Goal: Information Seeking & Learning: Learn about a topic

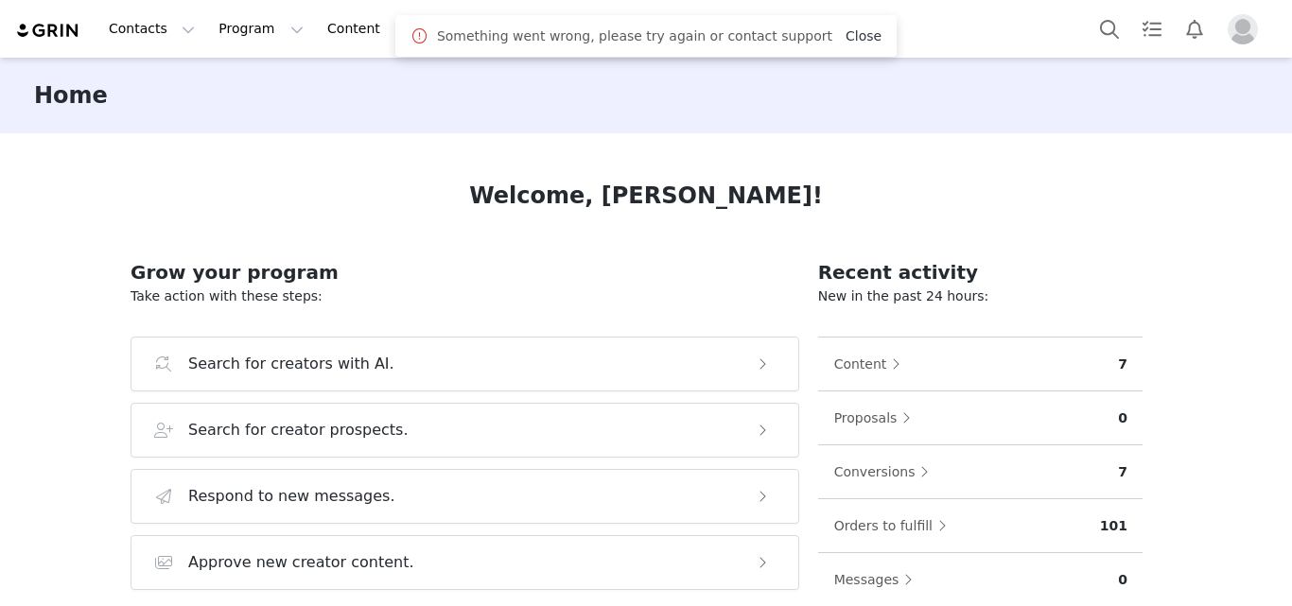
click at [855, 33] on link "Close" at bounding box center [864, 35] width 36 height 15
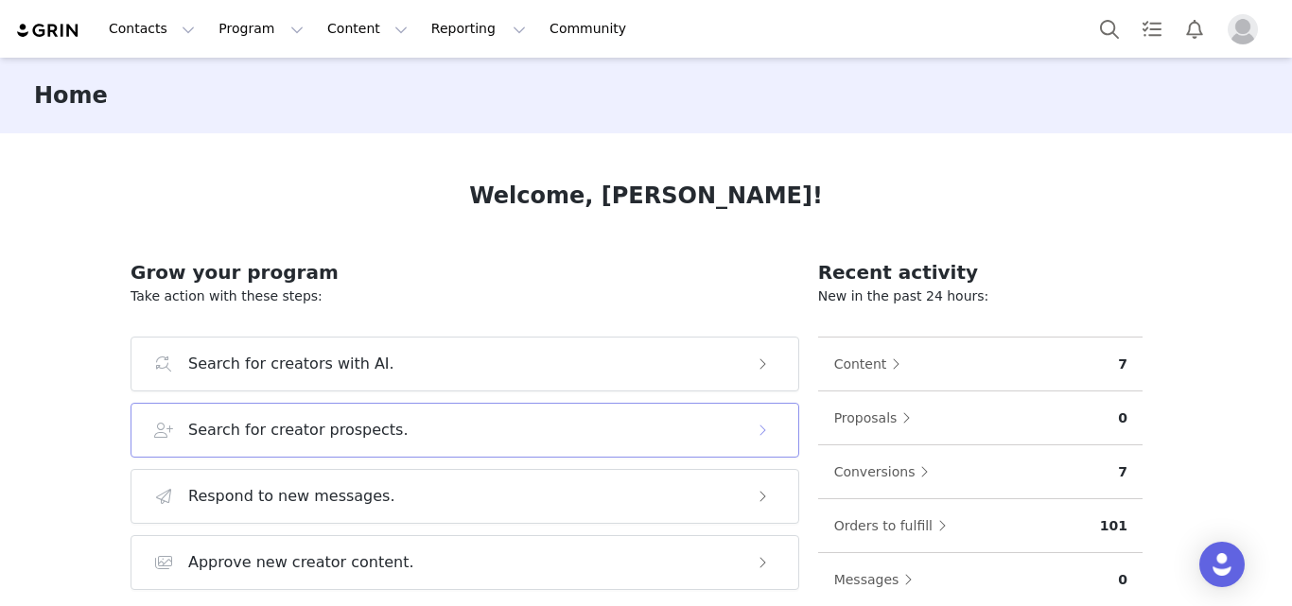
click at [379, 442] on button "Search for creator prospects." at bounding box center [465, 430] width 669 height 55
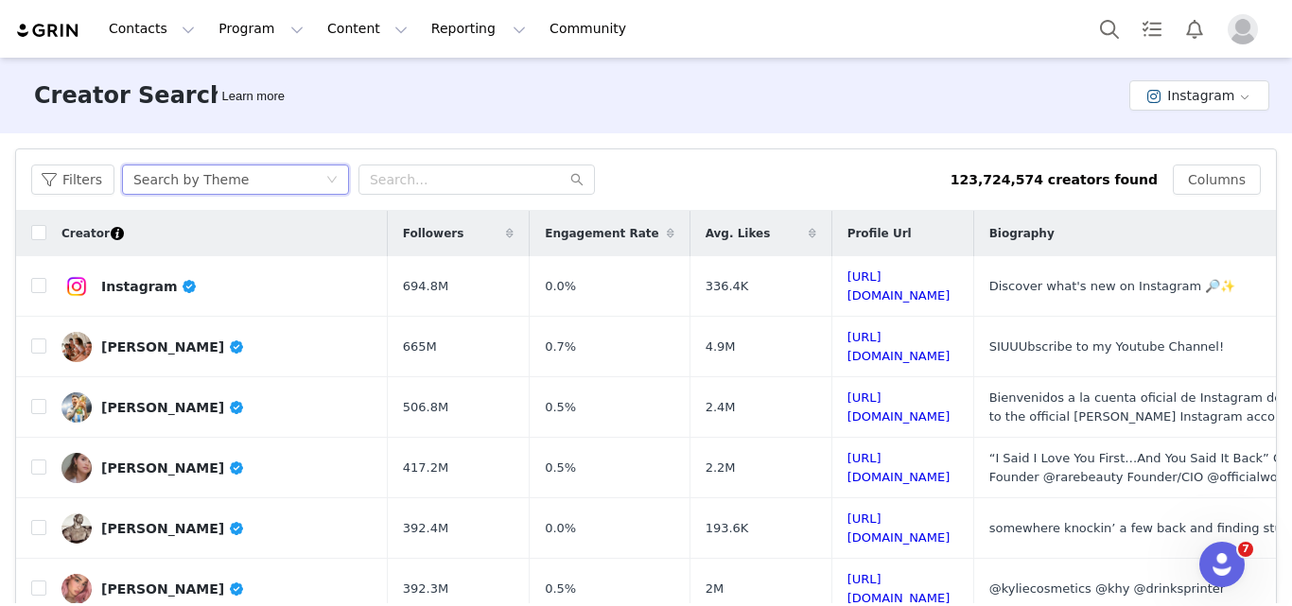
click at [281, 170] on div "Search by Theme" at bounding box center [229, 180] width 192 height 28
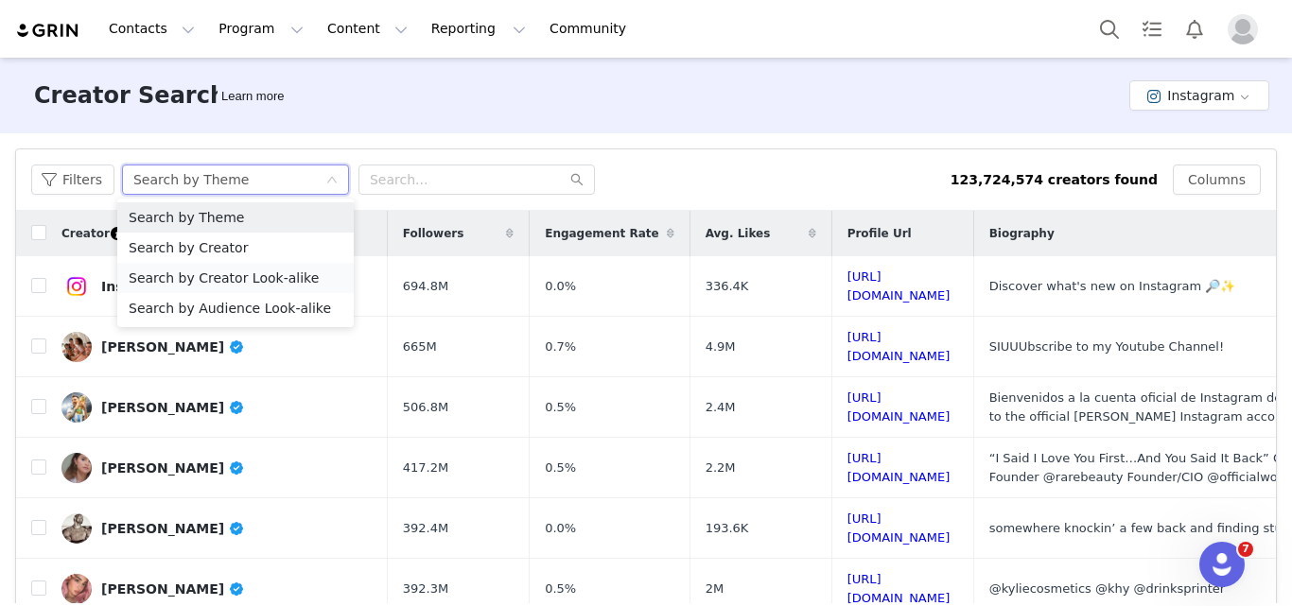
click at [234, 272] on li "Search by Creator Look-alike" at bounding box center [235, 278] width 237 height 30
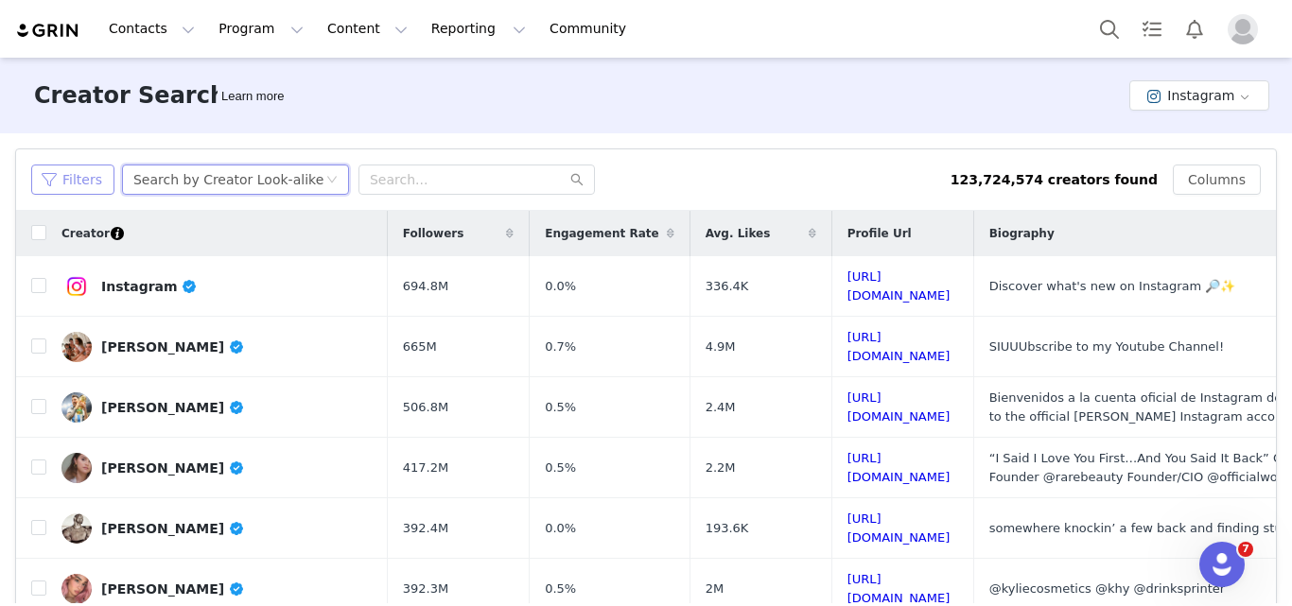
click at [42, 189] on button "Filters" at bounding box center [72, 180] width 83 height 30
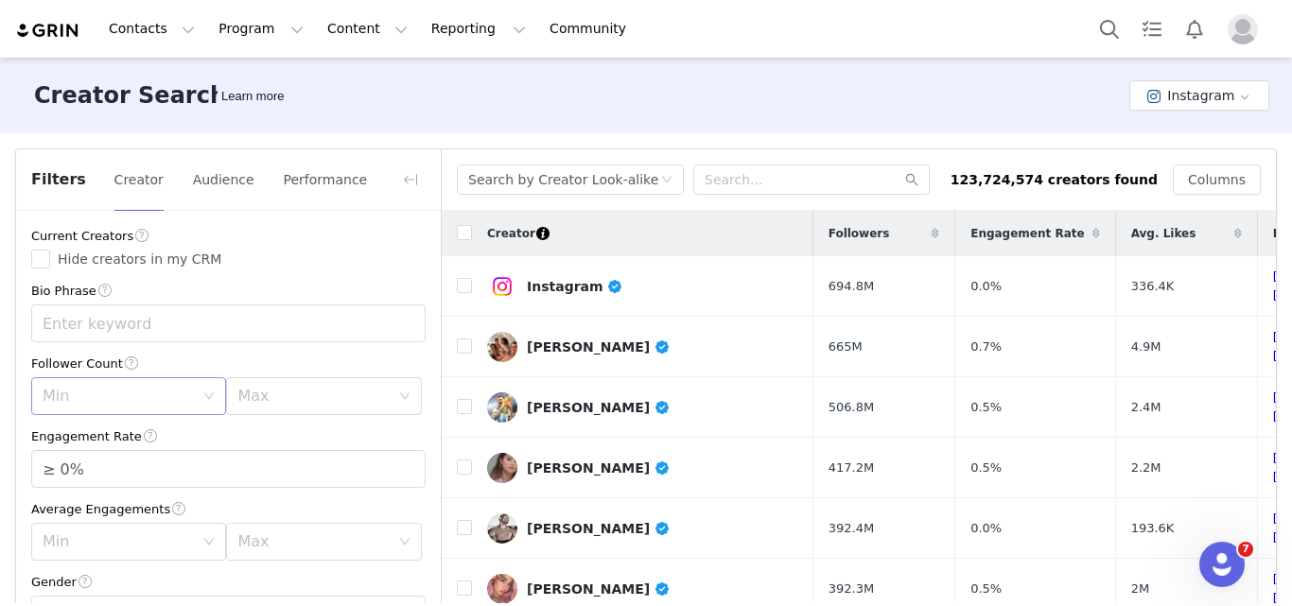
click at [135, 406] on div "Min" at bounding box center [118, 396] width 151 height 19
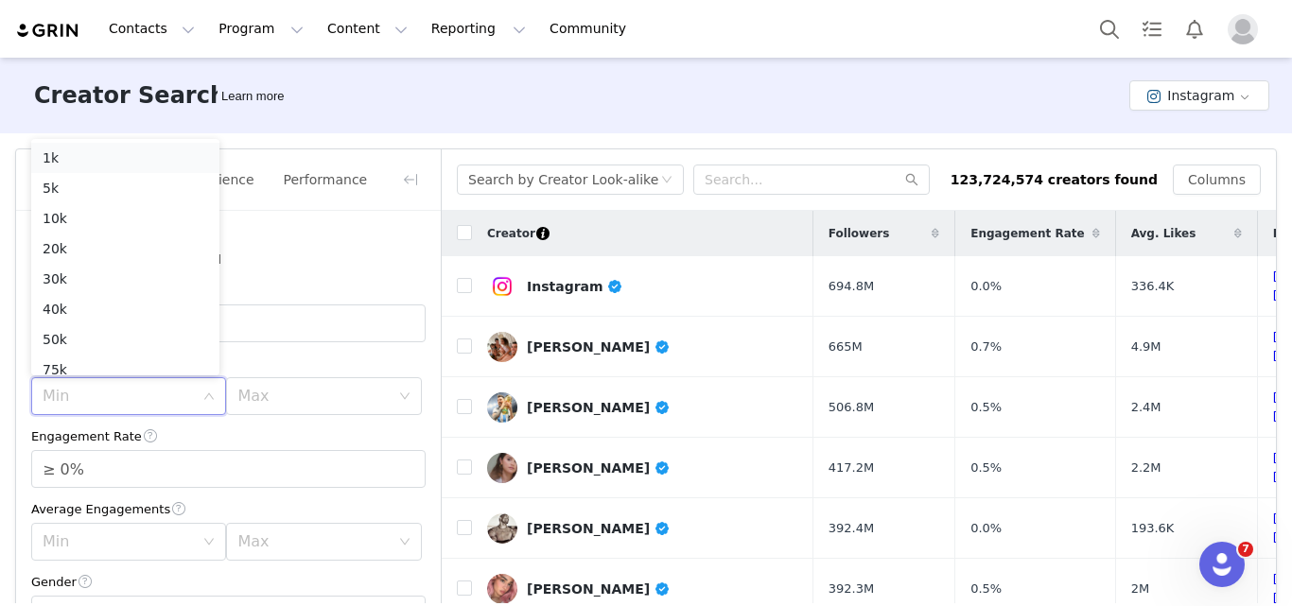
click at [65, 151] on li "1k" at bounding box center [125, 158] width 188 height 30
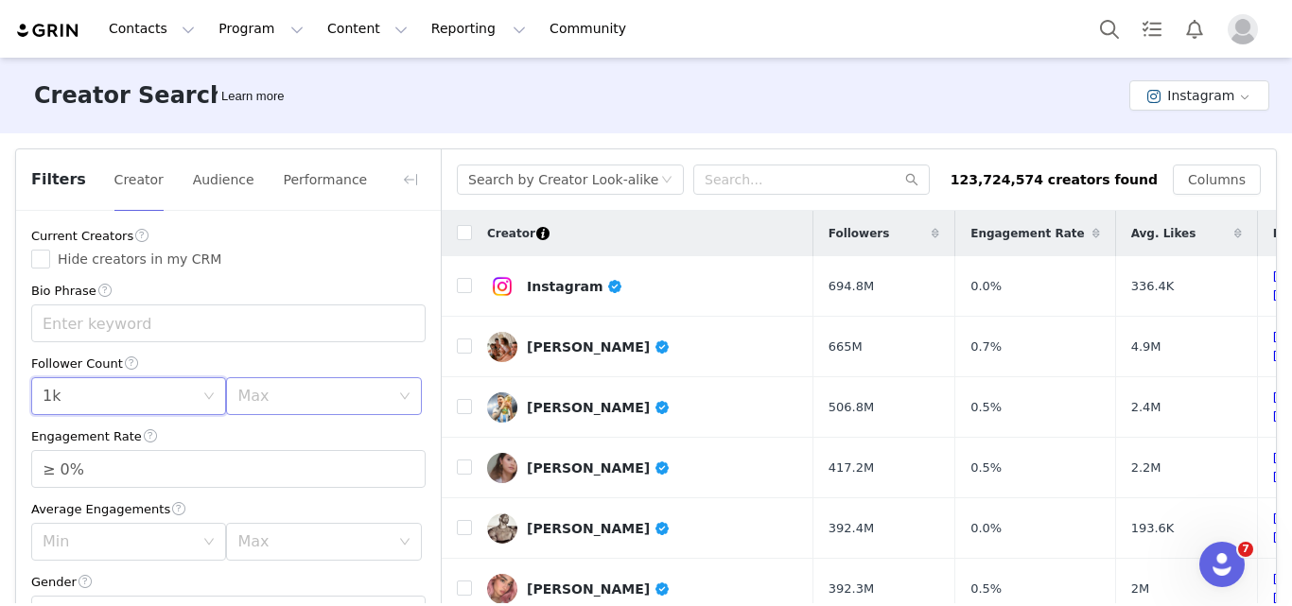
click at [253, 403] on div "Max" at bounding box center [312, 396] width 151 height 19
click at [250, 274] on li "30k" at bounding box center [313, 269] width 188 height 30
click at [281, 412] on div "Max 30k" at bounding box center [317, 396] width 160 height 36
click at [247, 321] on li "50k" at bounding box center [313, 330] width 188 height 30
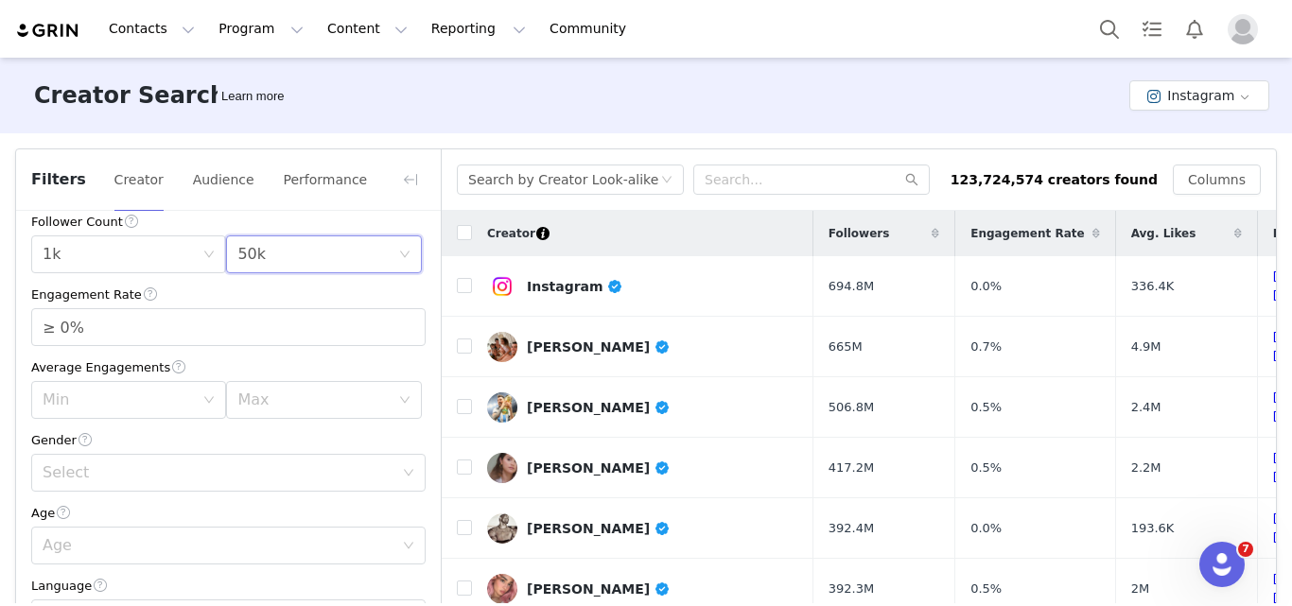
scroll to position [184, 0]
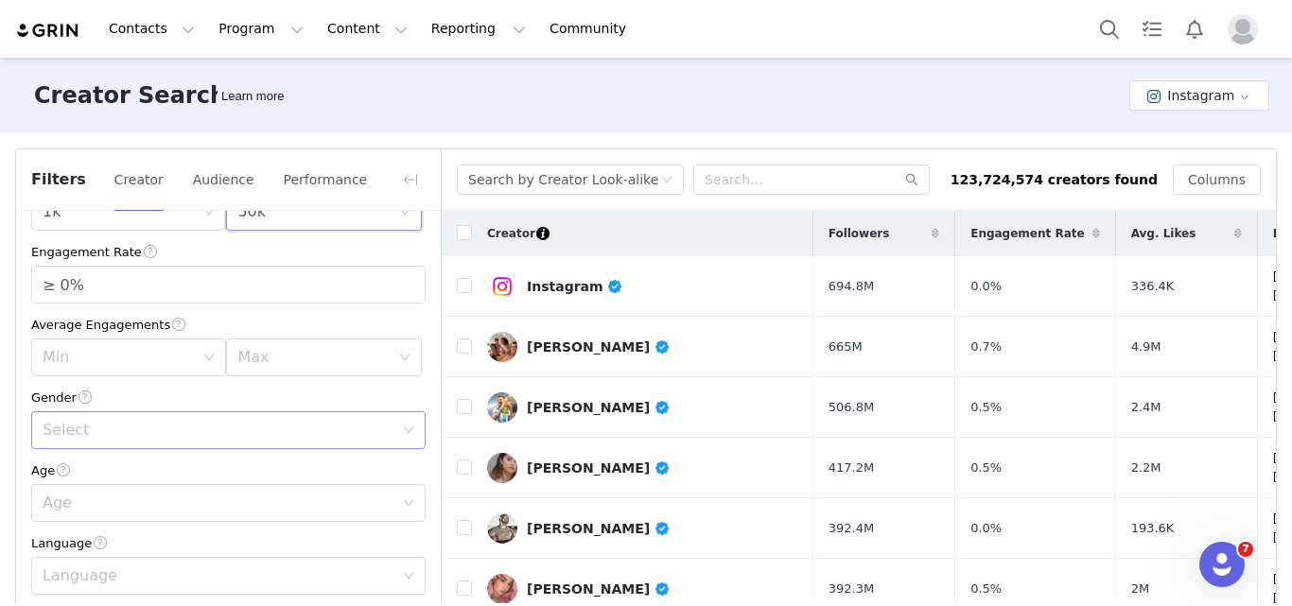
click at [115, 429] on div "Select" at bounding box center [218, 430] width 351 height 19
click at [70, 554] on li "[DEMOGRAPHIC_DATA]" at bounding box center [221, 565] width 380 height 30
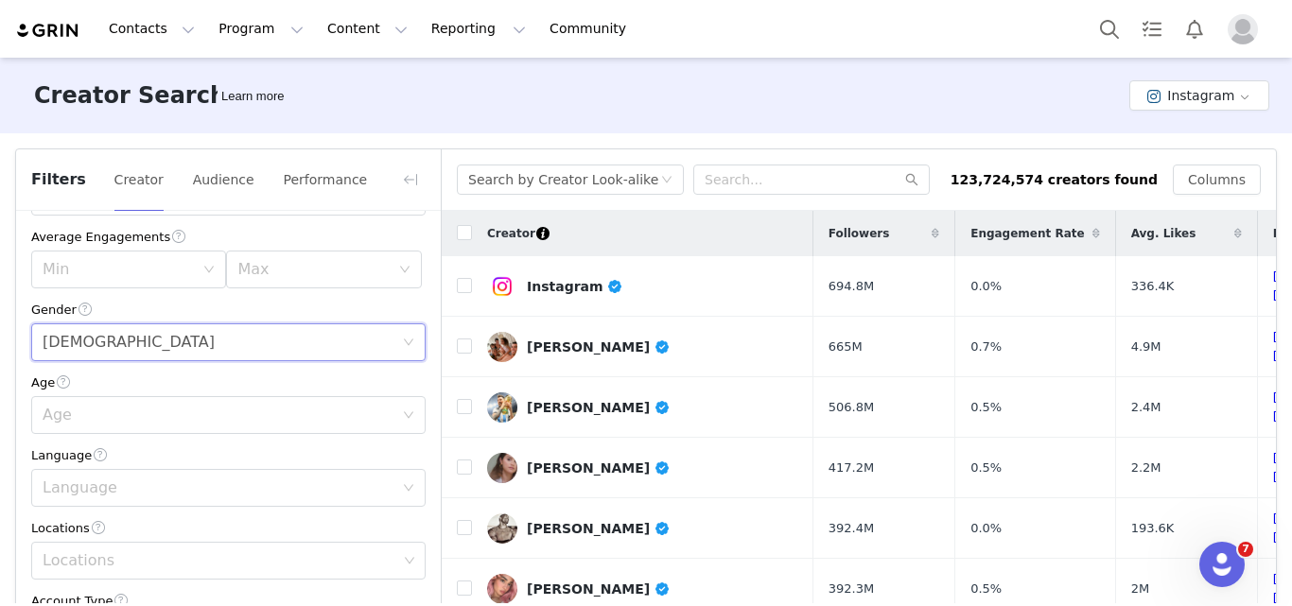
scroll to position [296, 0]
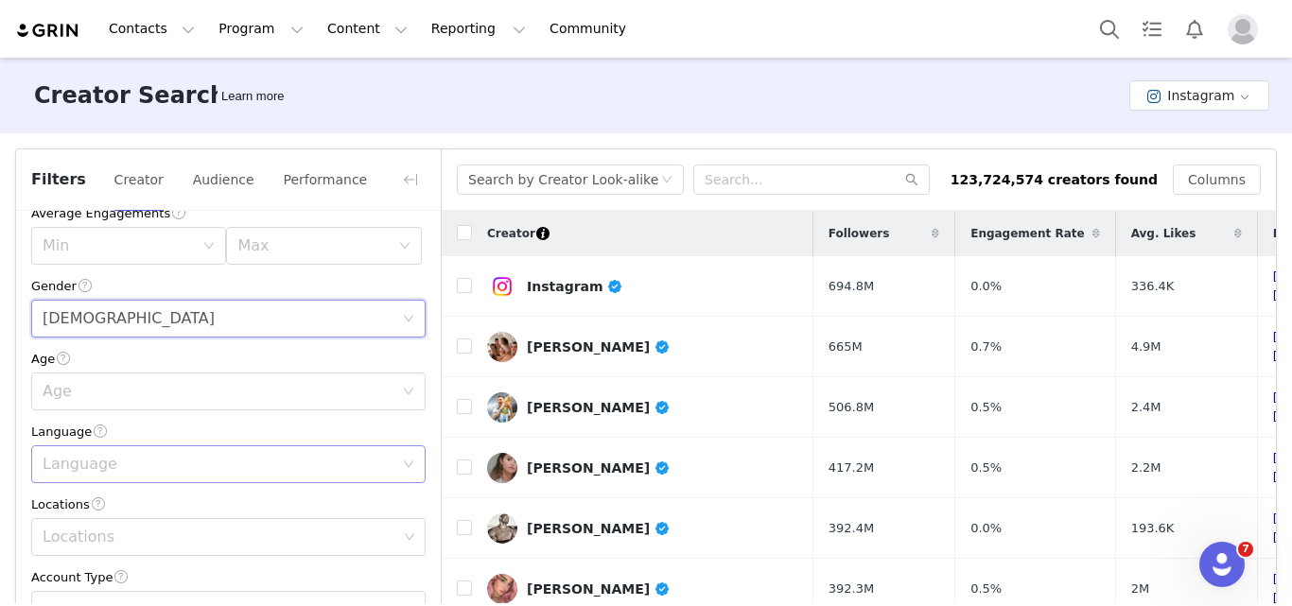
click at [138, 464] on div "Language" at bounding box center [218, 464] width 351 height 19
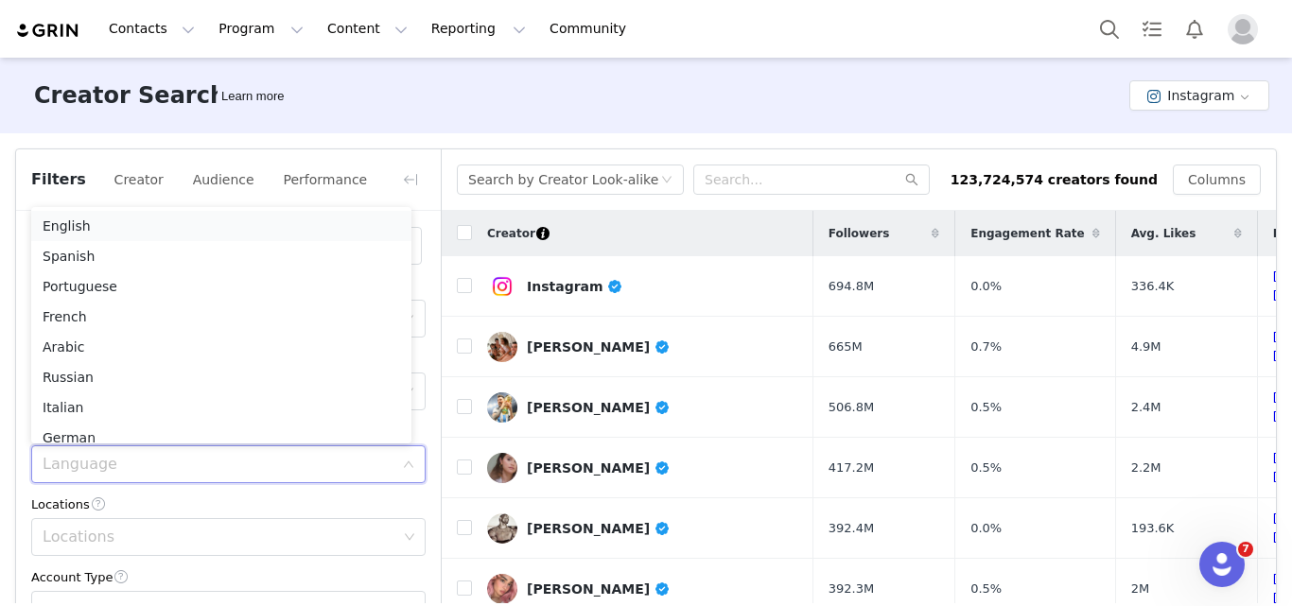
click at [96, 230] on li "English" at bounding box center [221, 226] width 380 height 30
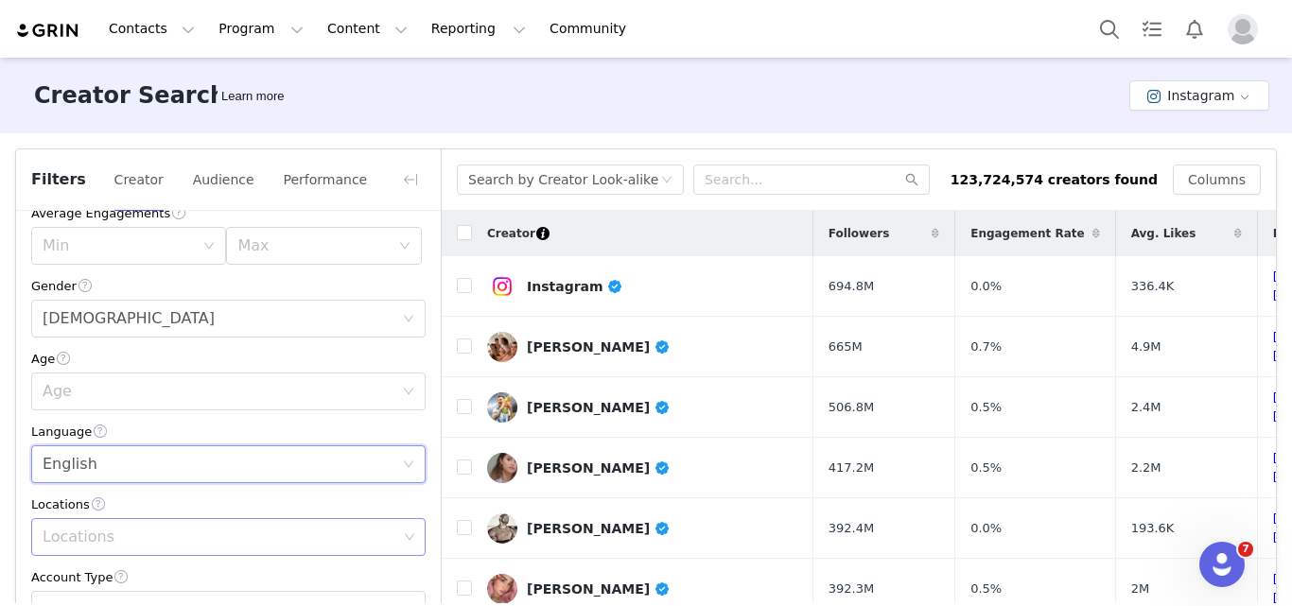
click at [147, 553] on div "Locations" at bounding box center [221, 537] width 369 height 36
type input "uni"
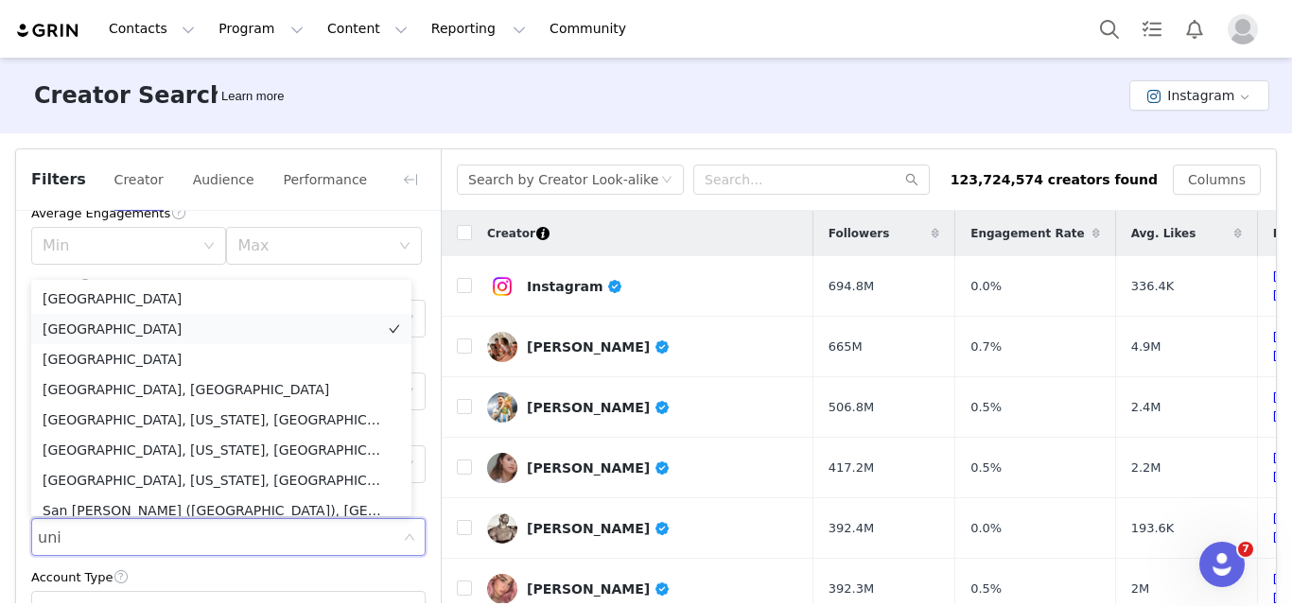
click at [97, 323] on li "[GEOGRAPHIC_DATA]" at bounding box center [221, 329] width 380 height 30
click at [12, 277] on div "Filters Creator Audience Performance Current Creators Hide creators in my CRM B…" at bounding box center [646, 432] width 1292 height 598
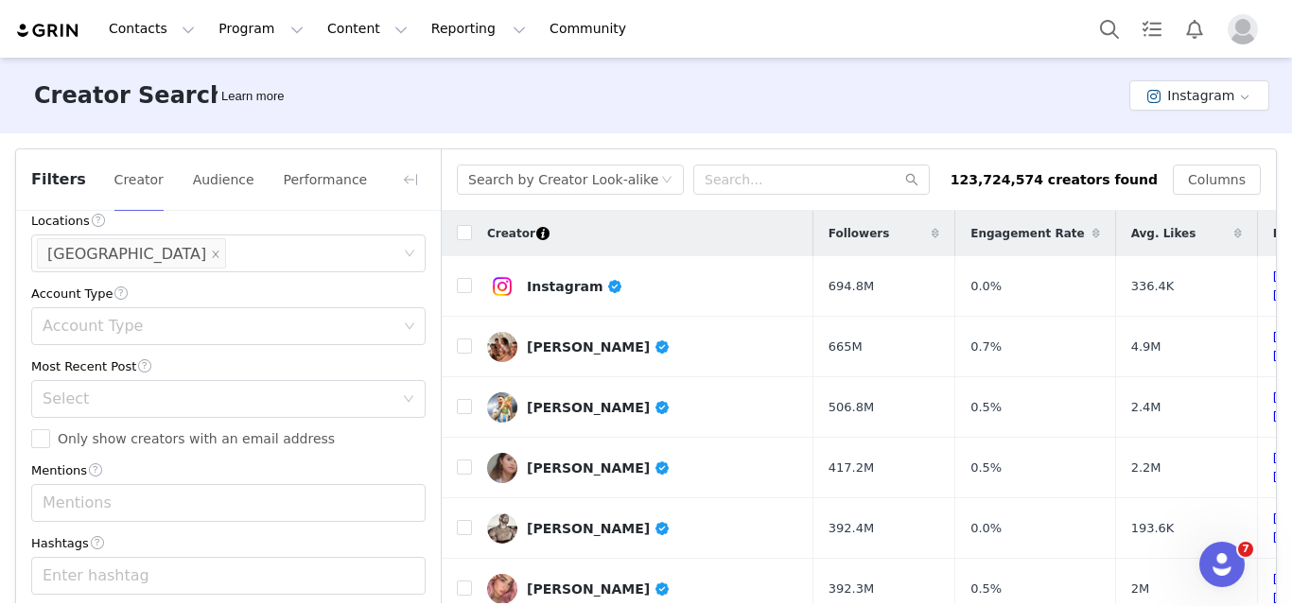
scroll to position [620, 0]
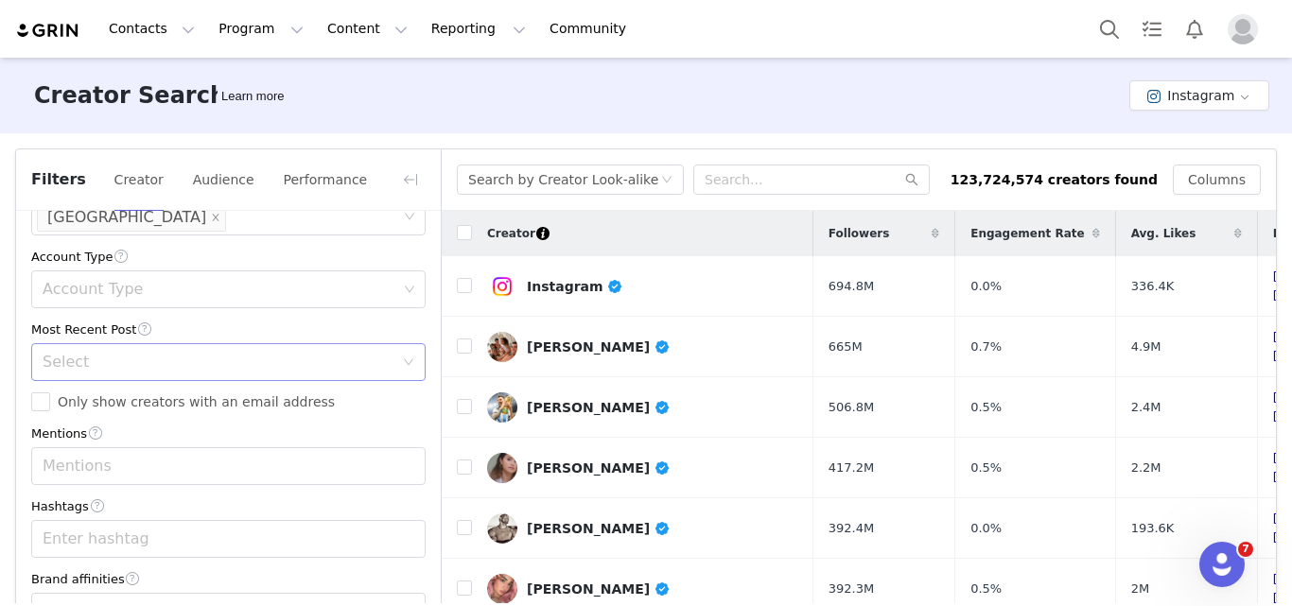
click at [75, 364] on div "Select" at bounding box center [218, 362] width 351 height 19
click at [77, 393] on li "<1 Month" at bounding box center [221, 403] width 380 height 30
click at [37, 405] on input "Only show creators with an email address" at bounding box center [40, 402] width 19 height 19
checkbox input "true"
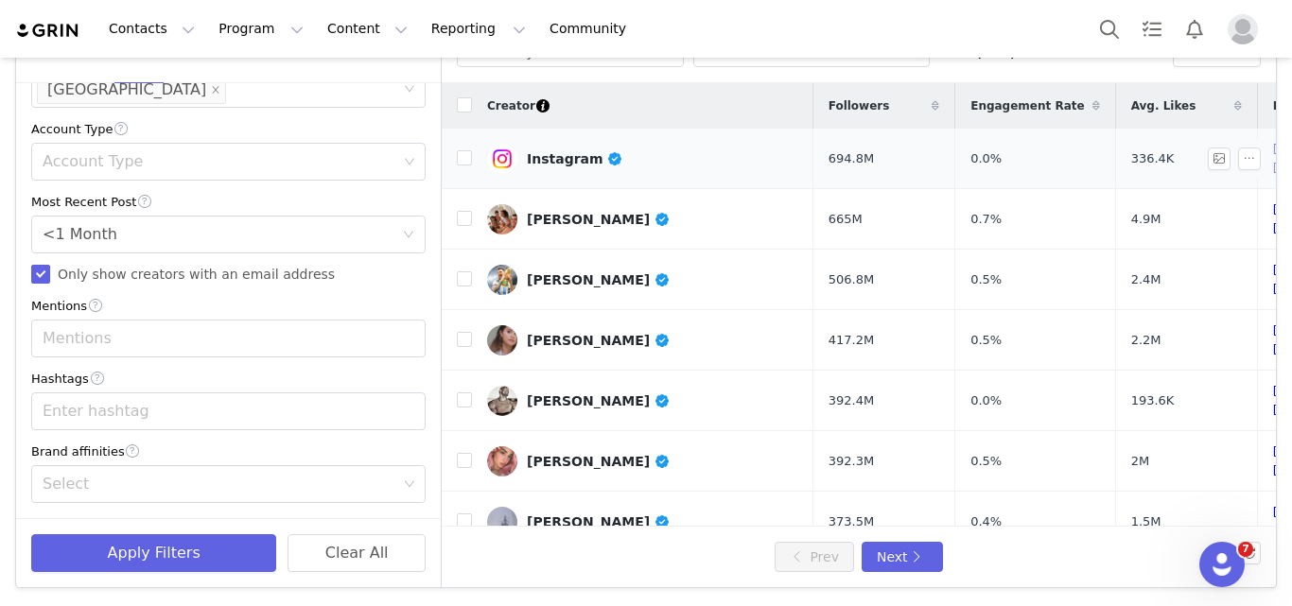
scroll to position [0, 0]
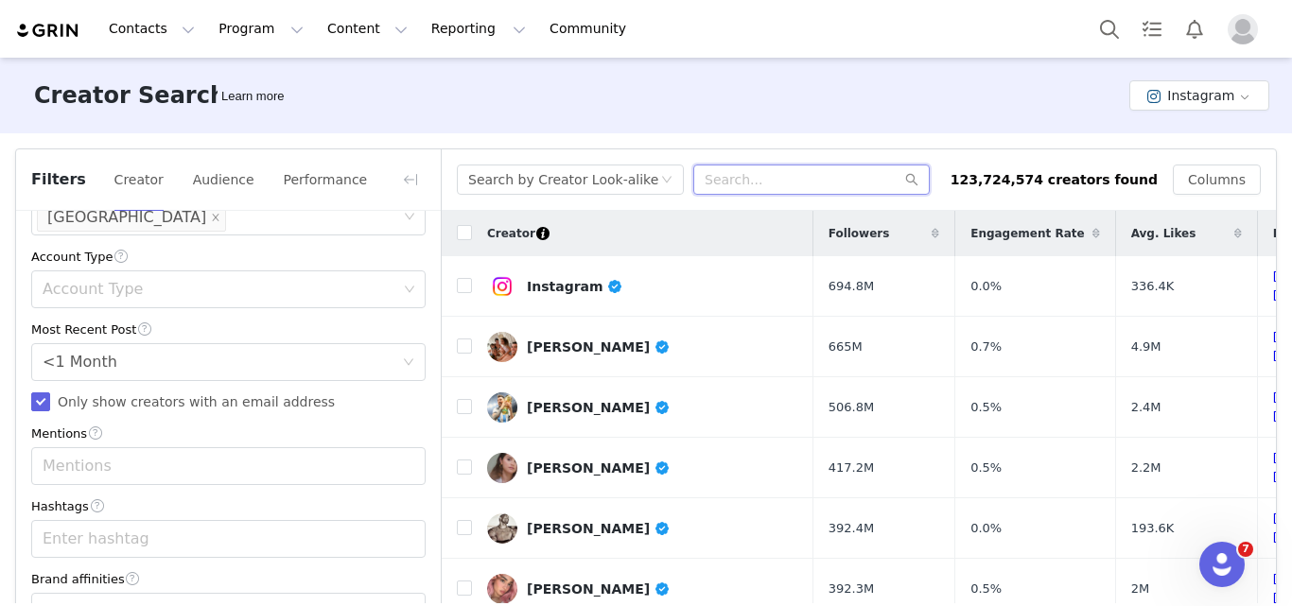
click at [766, 180] on input "text" at bounding box center [811, 180] width 237 height 30
type input "r"
checkbox input "false"
type input "[PERSON_NAME]"
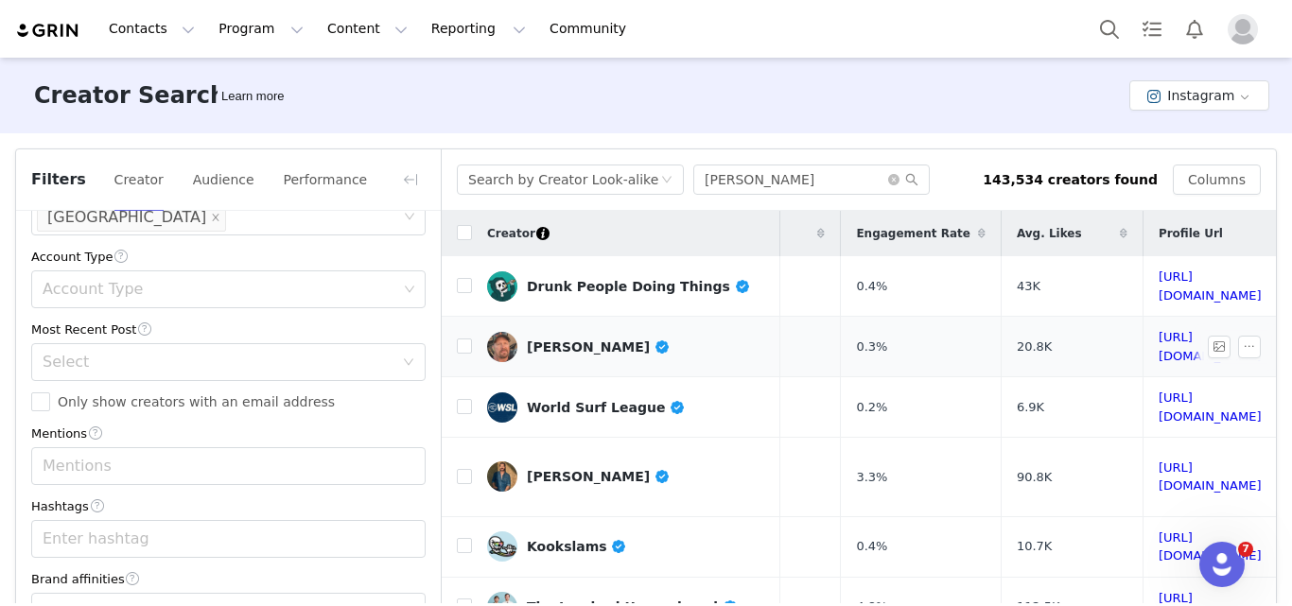
scroll to position [0, 86]
click at [1154, 338] on link "[URL][DOMAIN_NAME]" at bounding box center [1205, 346] width 103 height 33
click at [1154, 461] on link "[URL][DOMAIN_NAME]" at bounding box center [1205, 477] width 103 height 33
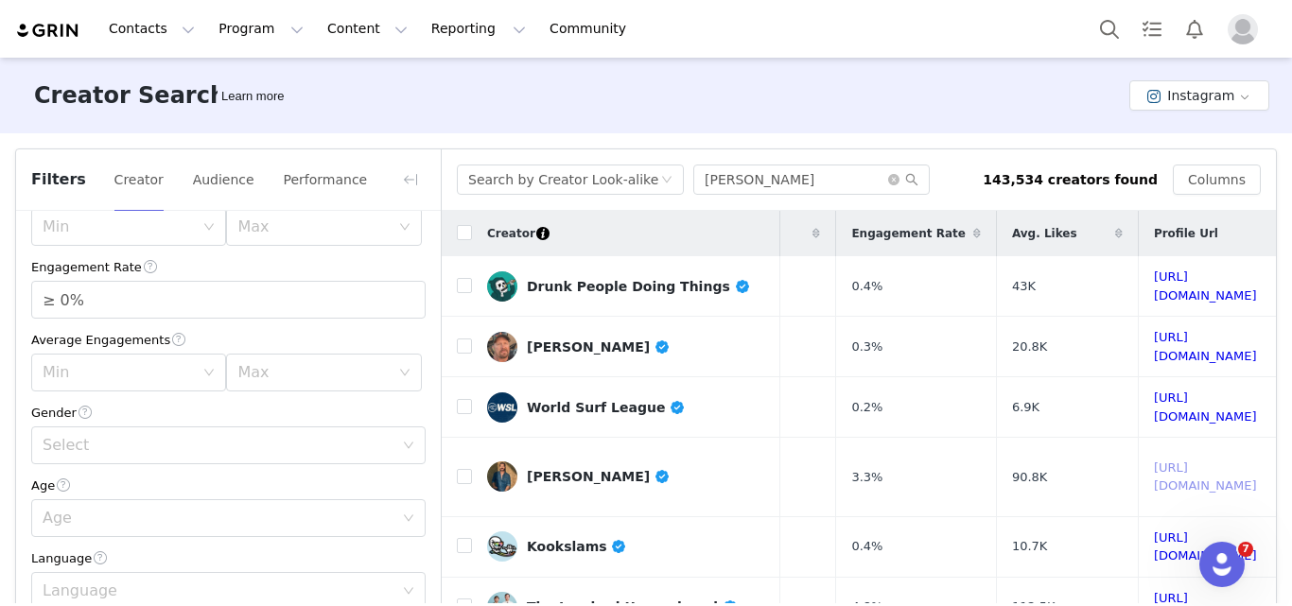
scroll to position [90, 0]
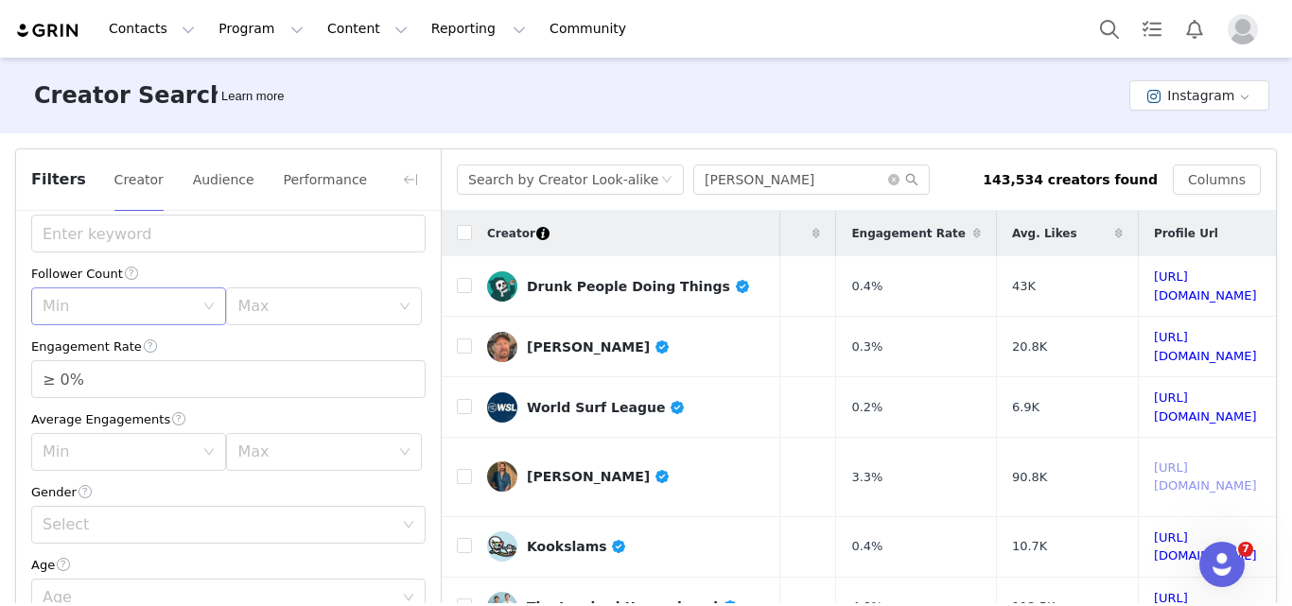
click at [157, 310] on div "Min" at bounding box center [118, 306] width 151 height 19
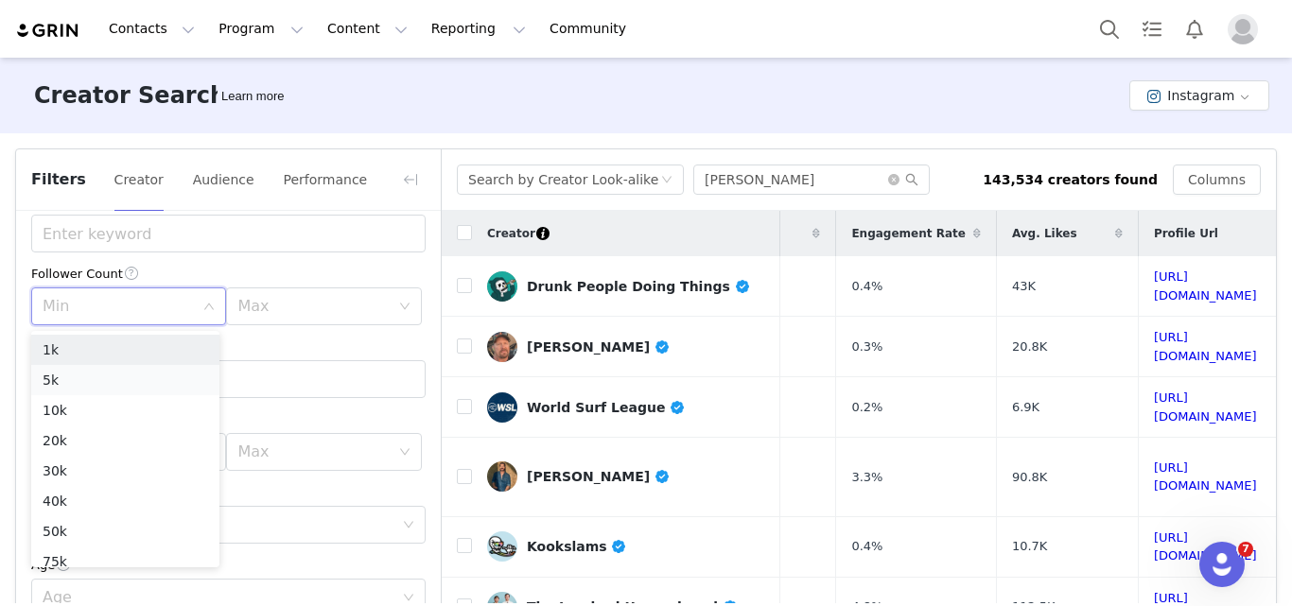
click at [107, 368] on li "5k" at bounding box center [125, 380] width 188 height 30
click at [278, 316] on div "Max" at bounding box center [312, 306] width 151 height 19
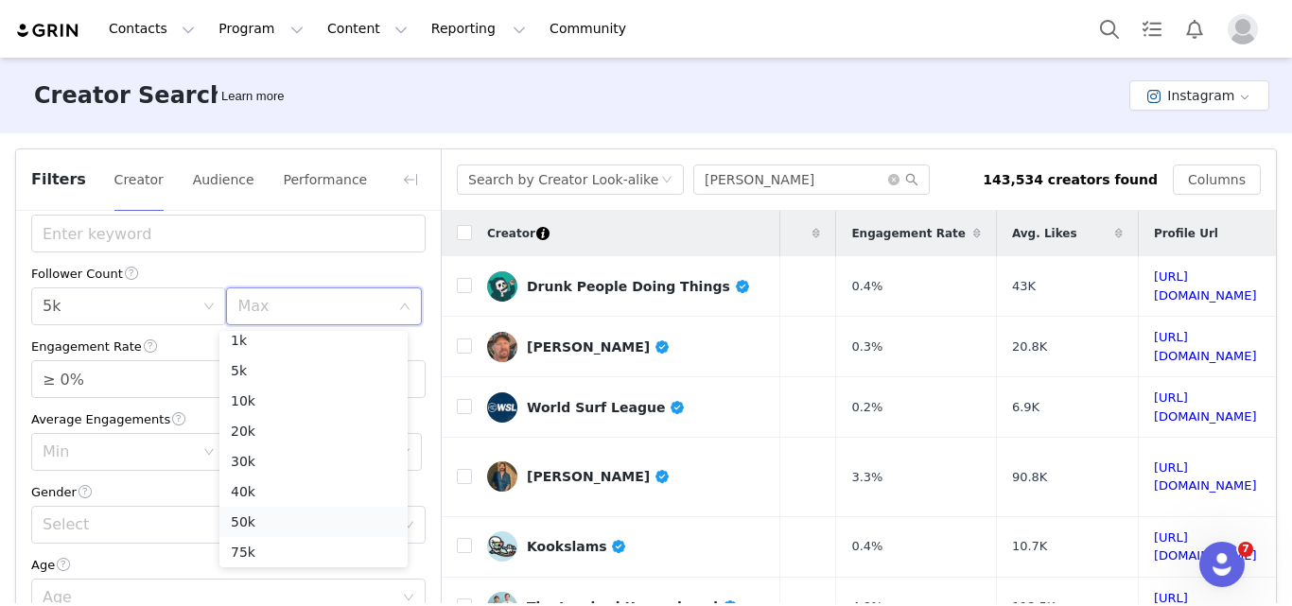
click at [251, 519] on li "50k" at bounding box center [313, 522] width 188 height 30
click at [140, 310] on div "Min 5k" at bounding box center [123, 307] width 160 height 36
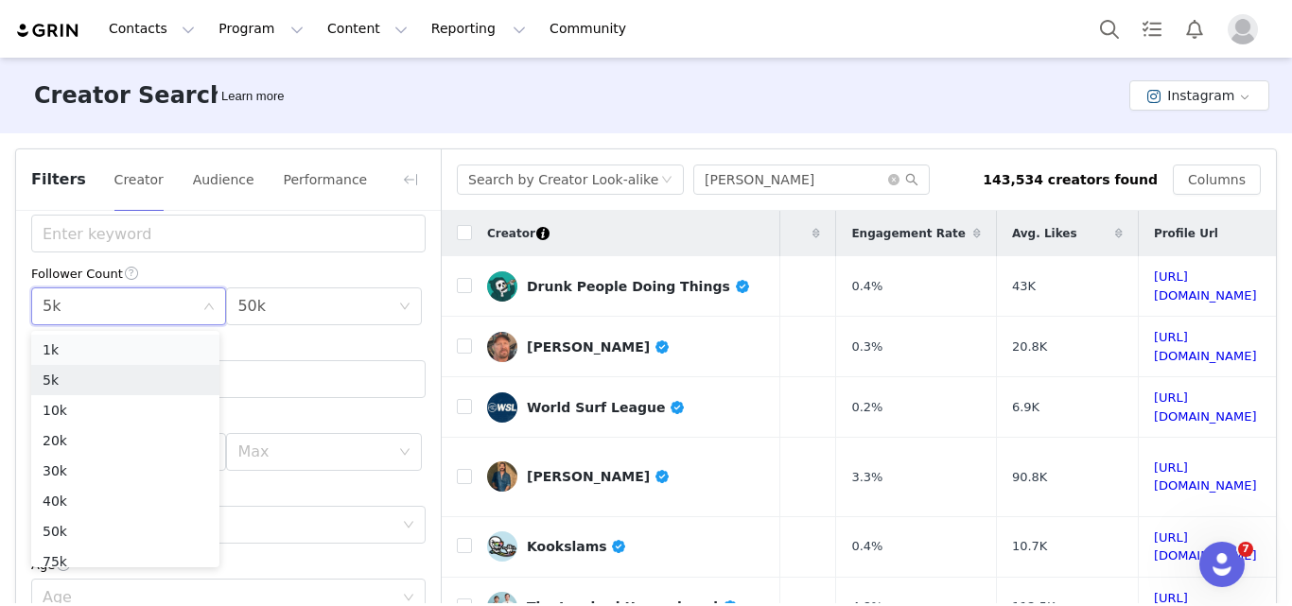
click at [89, 359] on li "1k" at bounding box center [125, 350] width 188 height 30
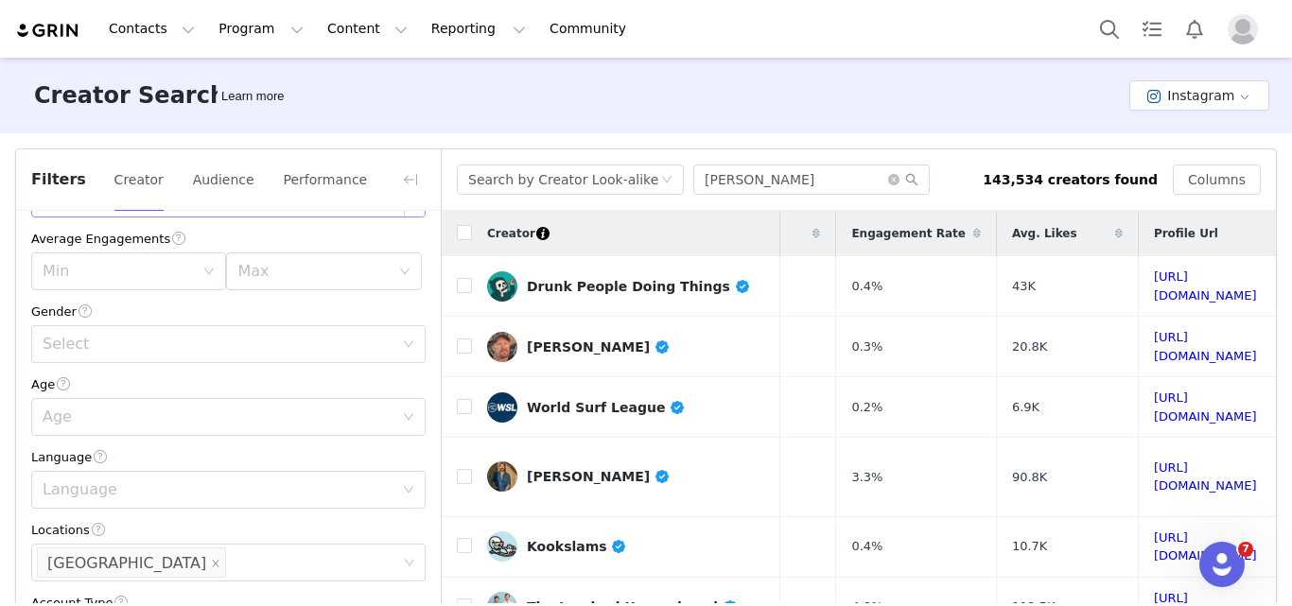
scroll to position [295, 0]
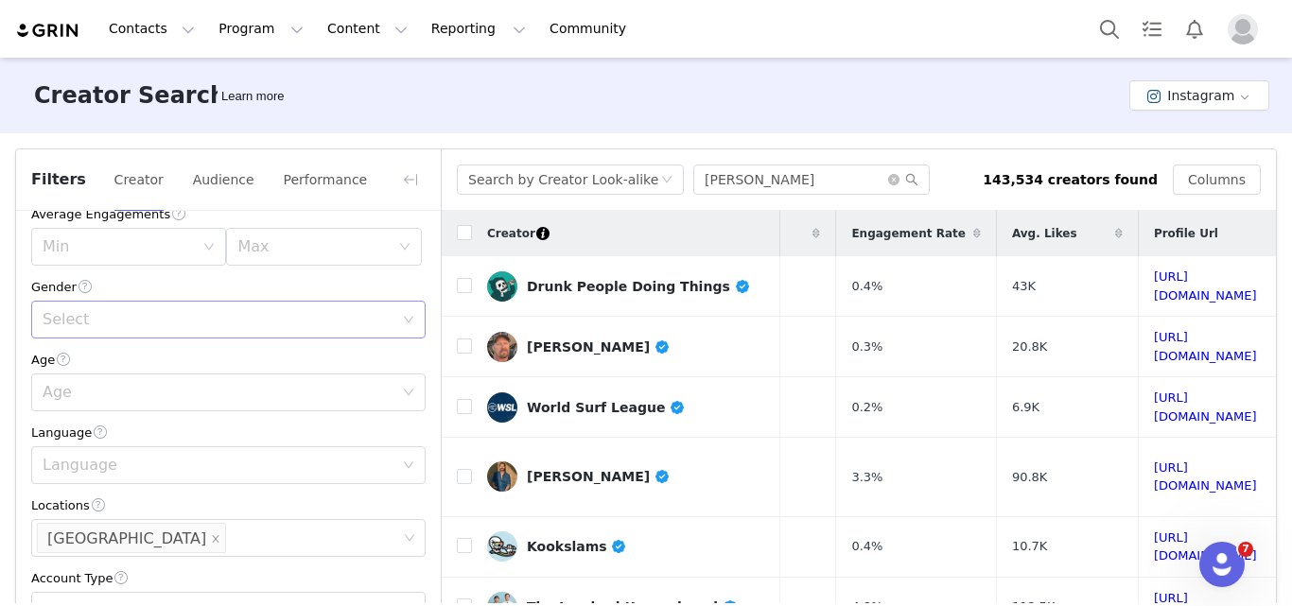
click at [119, 322] on div "Select" at bounding box center [218, 319] width 351 height 19
click at [90, 461] on li "[DEMOGRAPHIC_DATA]" at bounding box center [221, 454] width 380 height 30
click at [162, 470] on div "Language" at bounding box center [218, 465] width 351 height 19
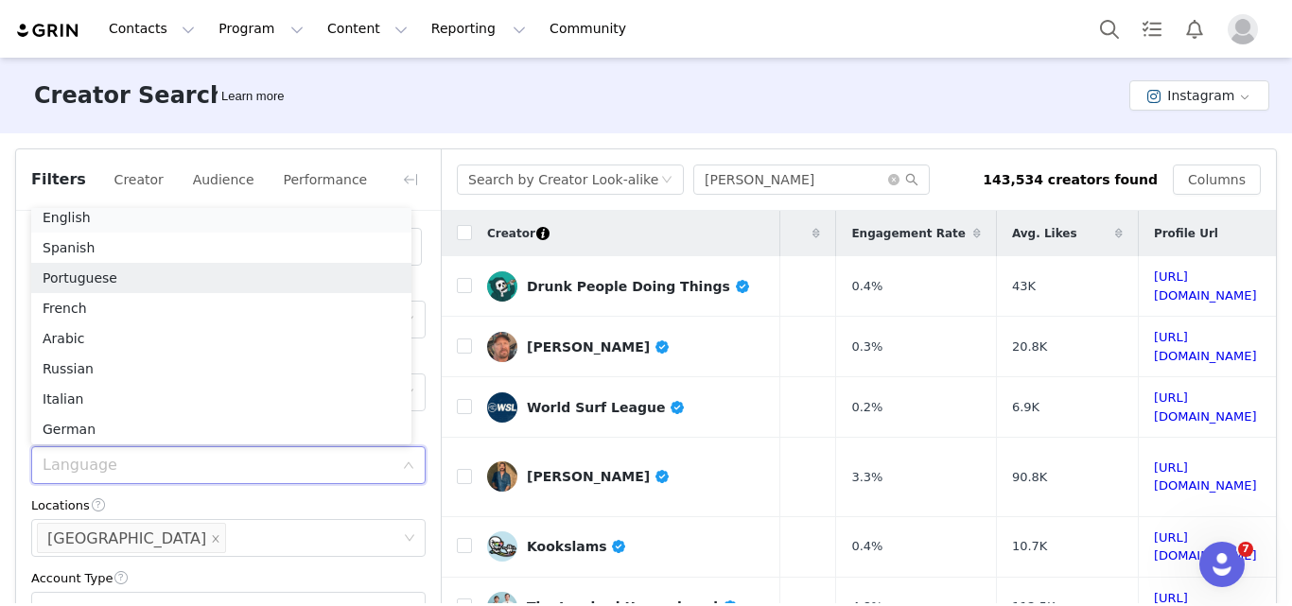
scroll to position [4, 0]
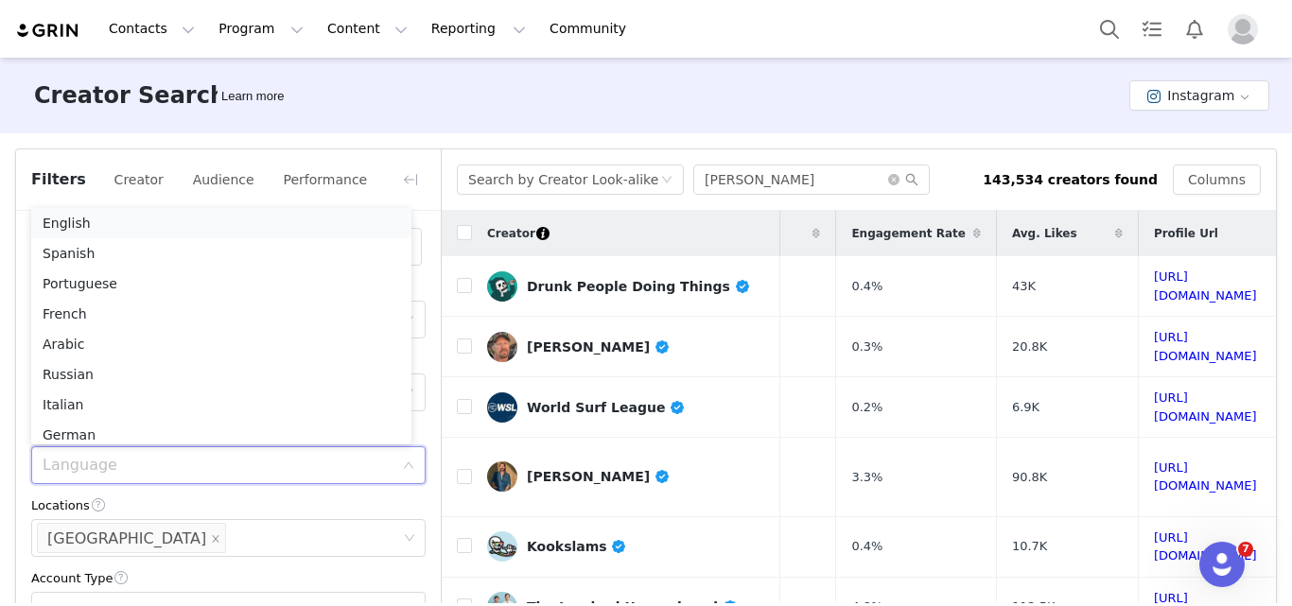
click at [77, 219] on li "English" at bounding box center [221, 223] width 380 height 30
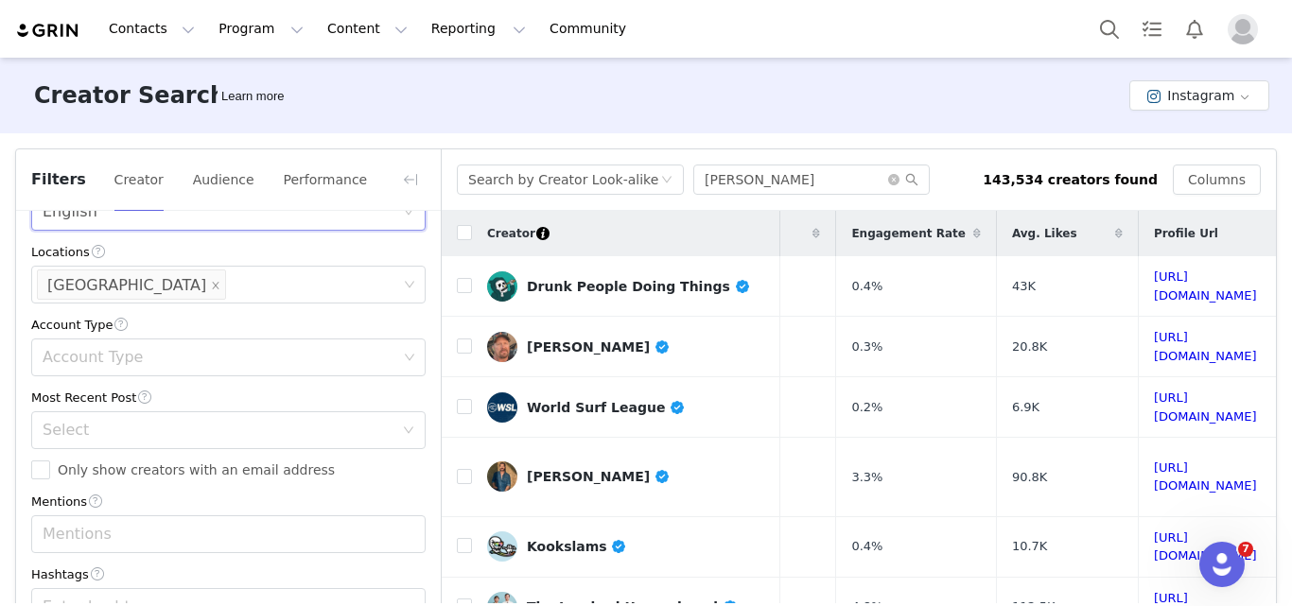
scroll to position [620, 0]
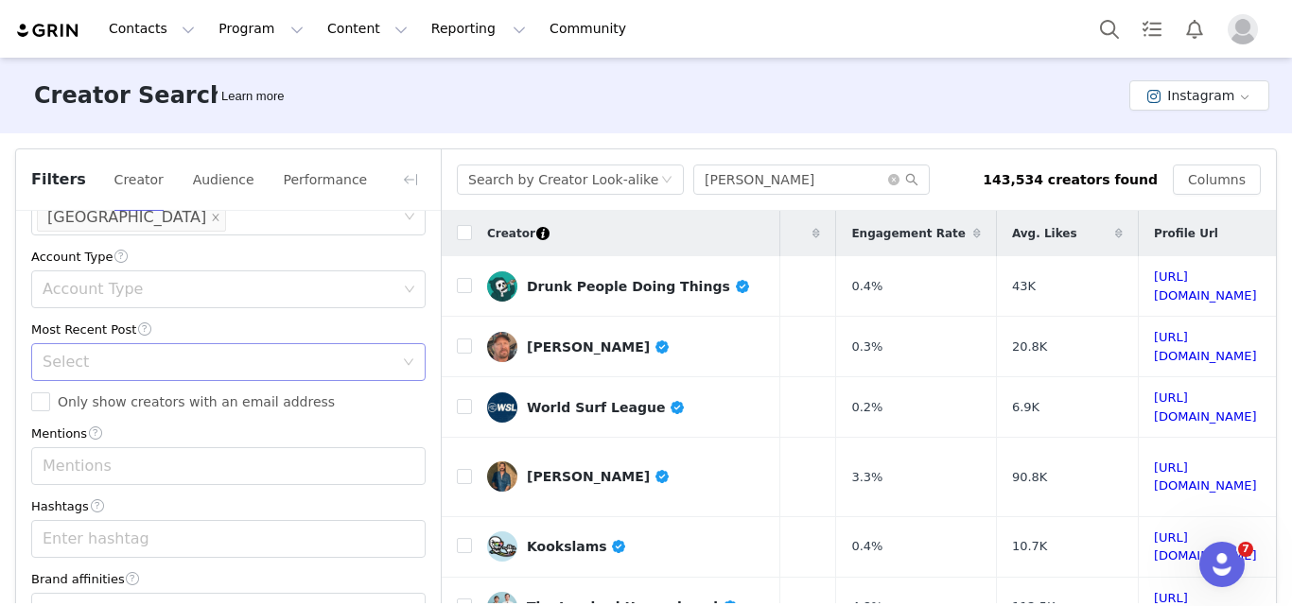
click at [117, 361] on div "Select" at bounding box center [218, 362] width 351 height 19
click at [75, 393] on li "<1 Month" at bounding box center [221, 403] width 380 height 30
click at [41, 407] on input "Only show creators with an email address" at bounding box center [40, 402] width 19 height 19
checkbox input "true"
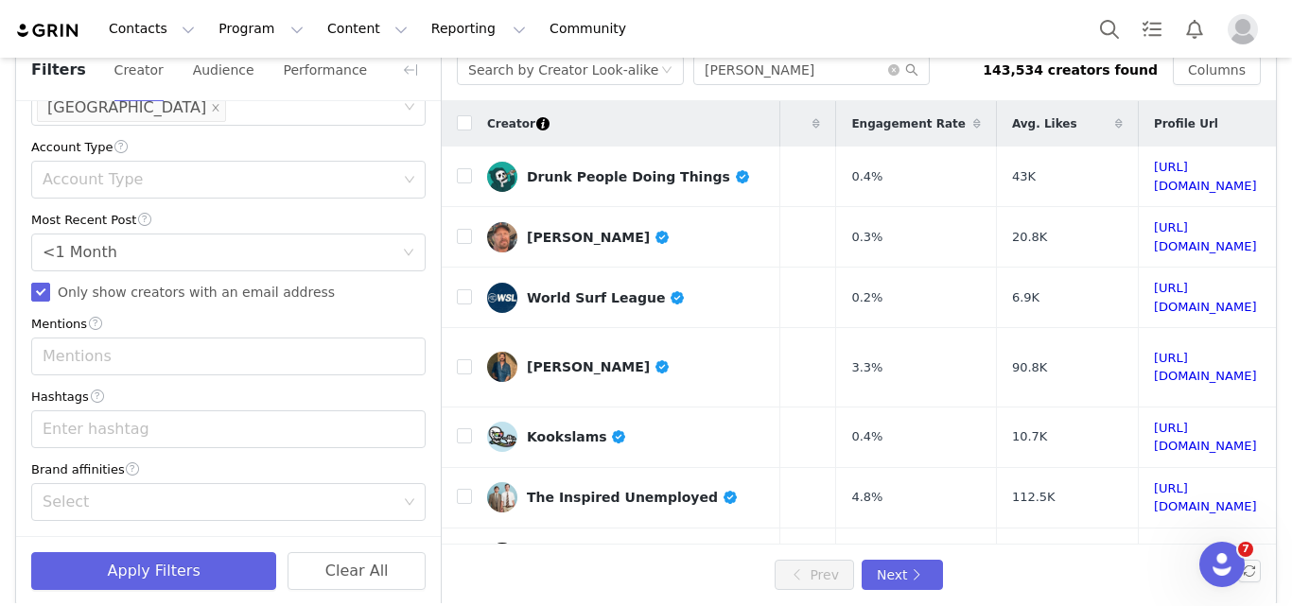
scroll to position [128, 0]
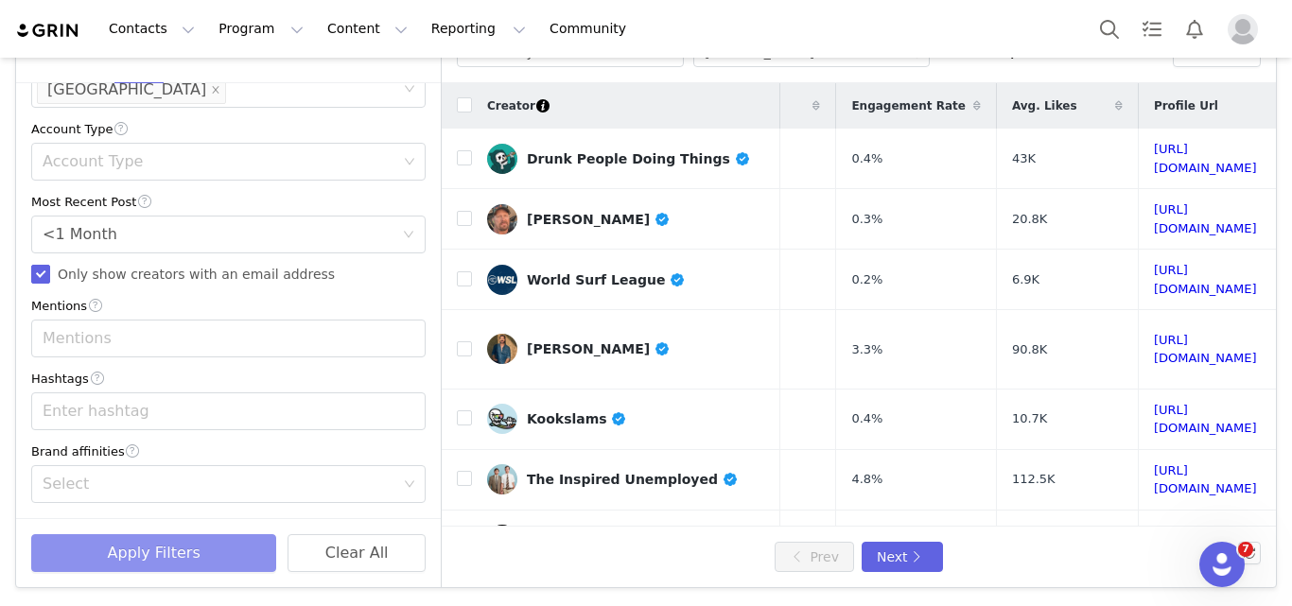
click at [184, 551] on button "Apply Filters" at bounding box center [153, 554] width 245 height 38
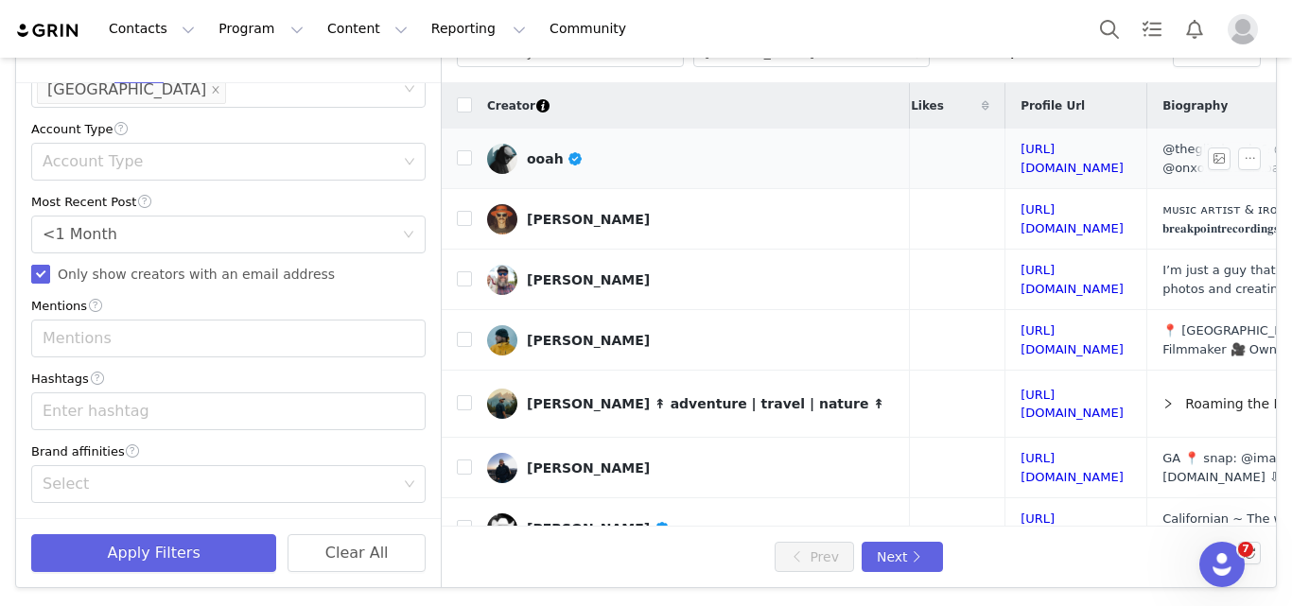
scroll to position [0, 360]
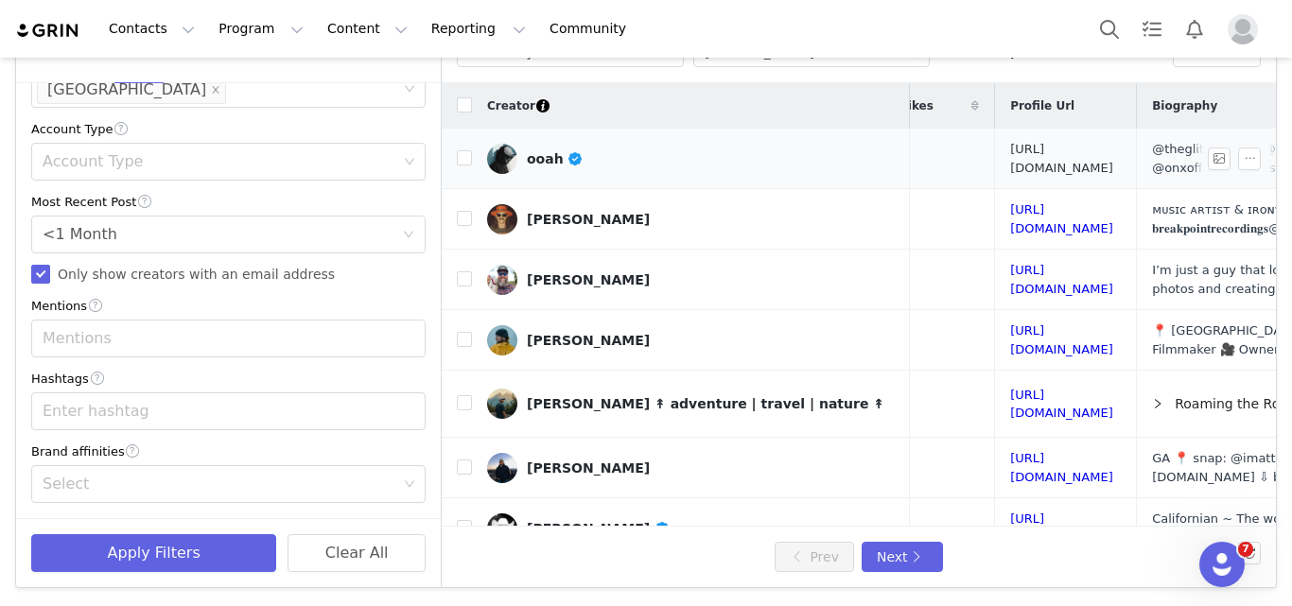
click at [1021, 156] on link "[URL][DOMAIN_NAME]" at bounding box center [1061, 158] width 103 height 33
click at [1010, 273] on link "[URL][DOMAIN_NAME]" at bounding box center [1061, 279] width 103 height 33
click at [1010, 336] on link "[URL][DOMAIN_NAME]" at bounding box center [1061, 340] width 103 height 33
click at [1010, 400] on link "[URL][DOMAIN_NAME]" at bounding box center [1061, 404] width 103 height 33
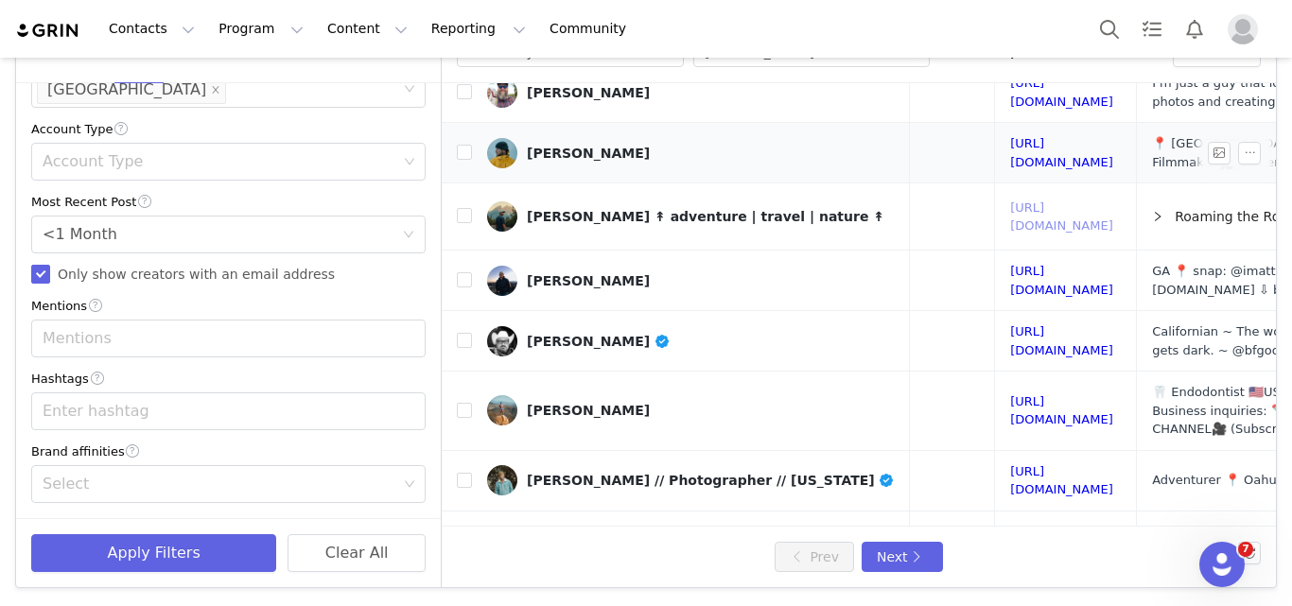
scroll to position [189, 360]
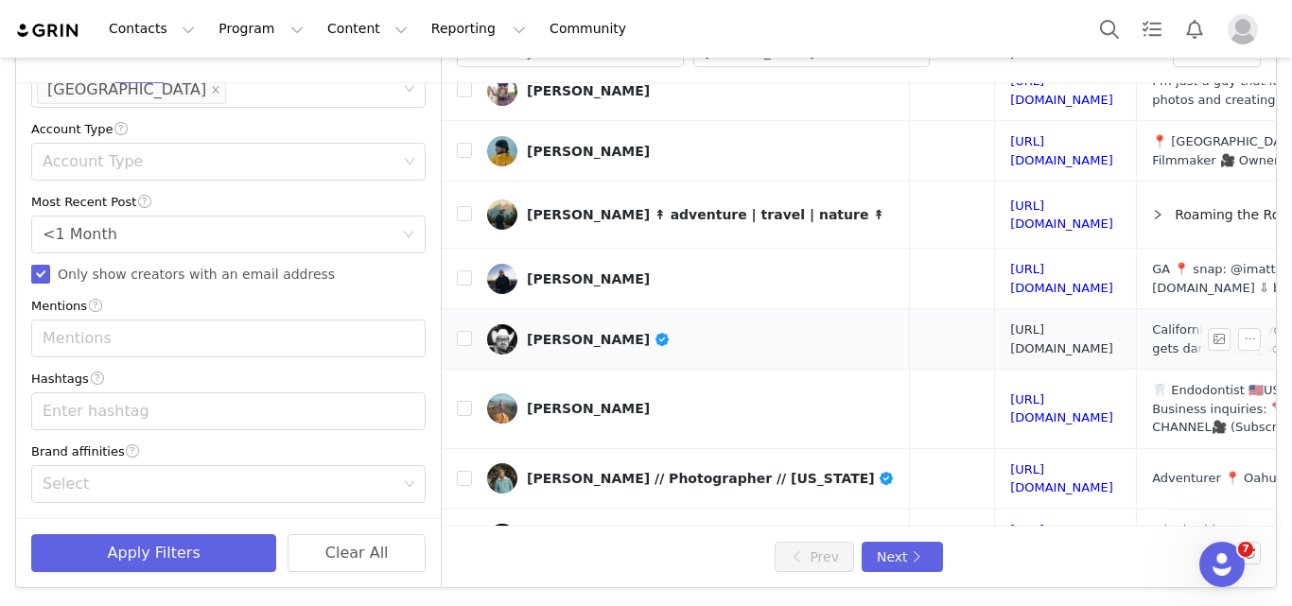
click at [1010, 333] on link "[URL][DOMAIN_NAME]" at bounding box center [1061, 339] width 103 height 33
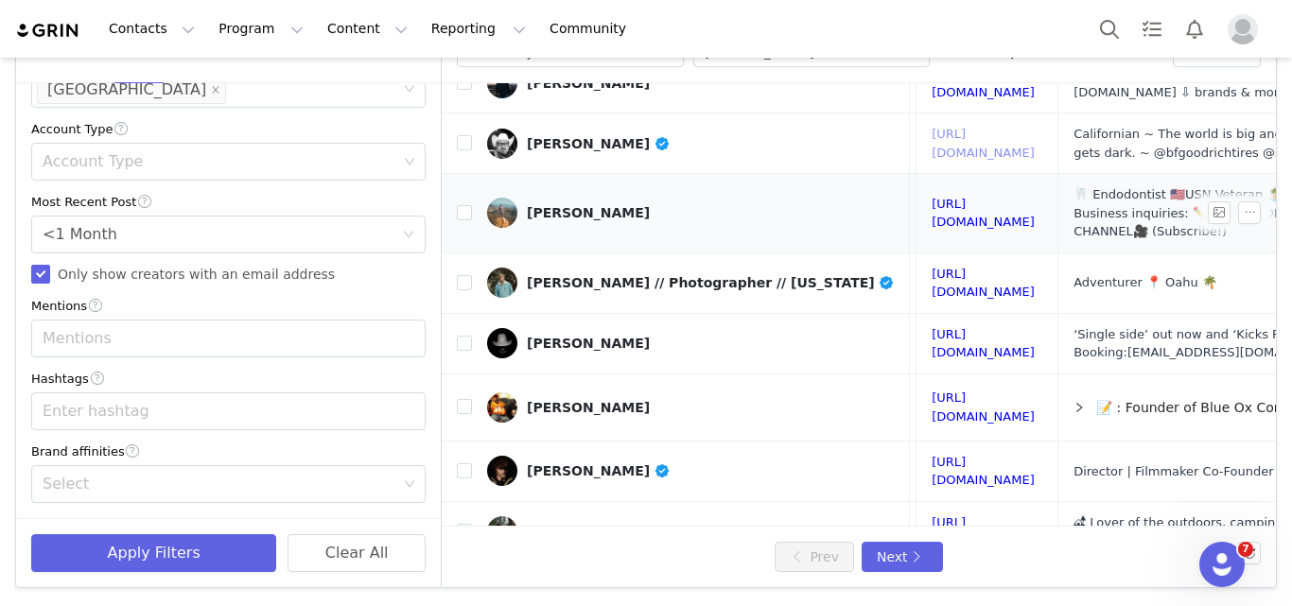
scroll to position [385, 453]
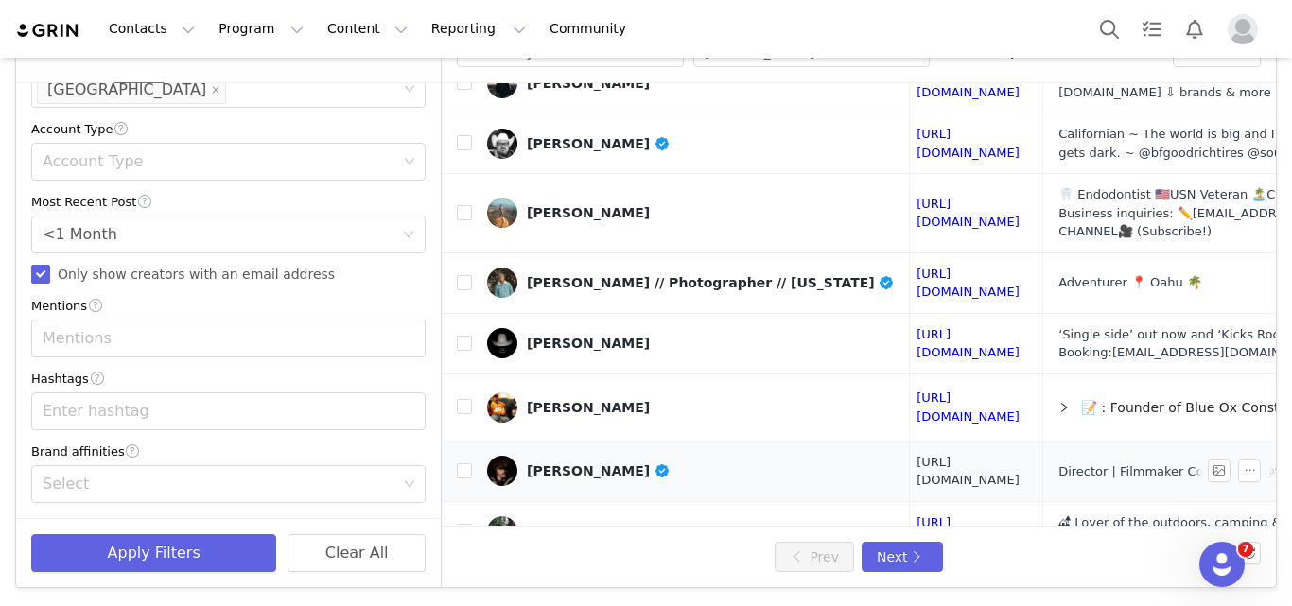
click at [917, 455] on link "[URL][DOMAIN_NAME]" at bounding box center [968, 471] width 103 height 33
click at [975, 516] on link "[URL][DOMAIN_NAME]" at bounding box center [968, 532] width 103 height 33
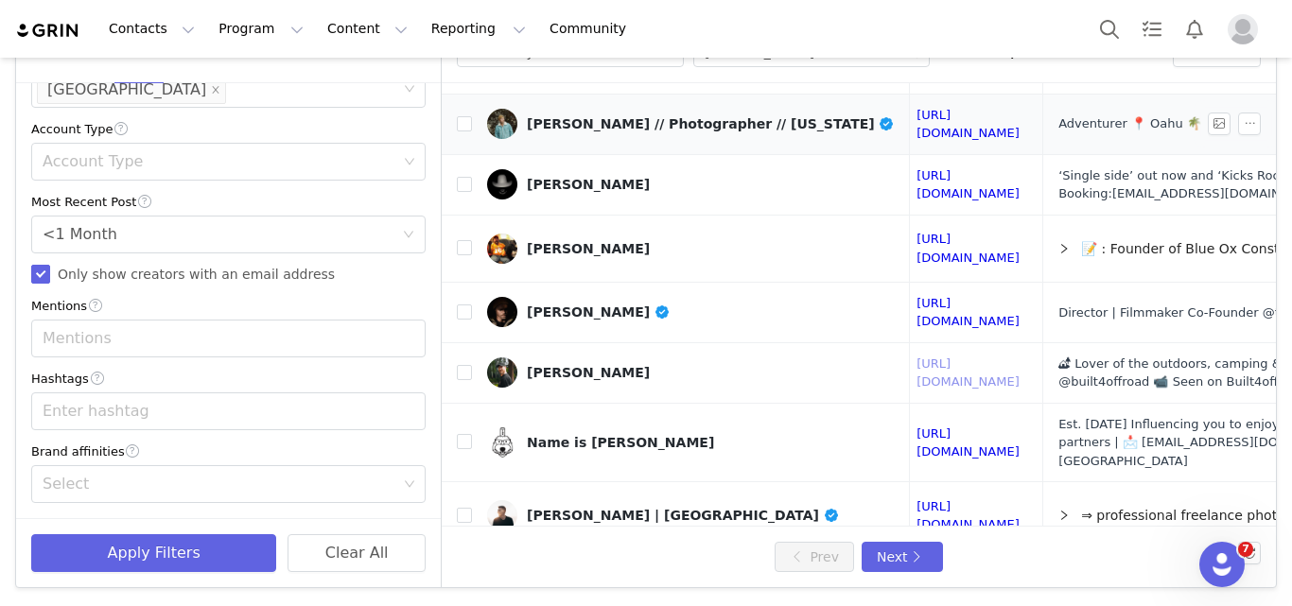
scroll to position [589, 453]
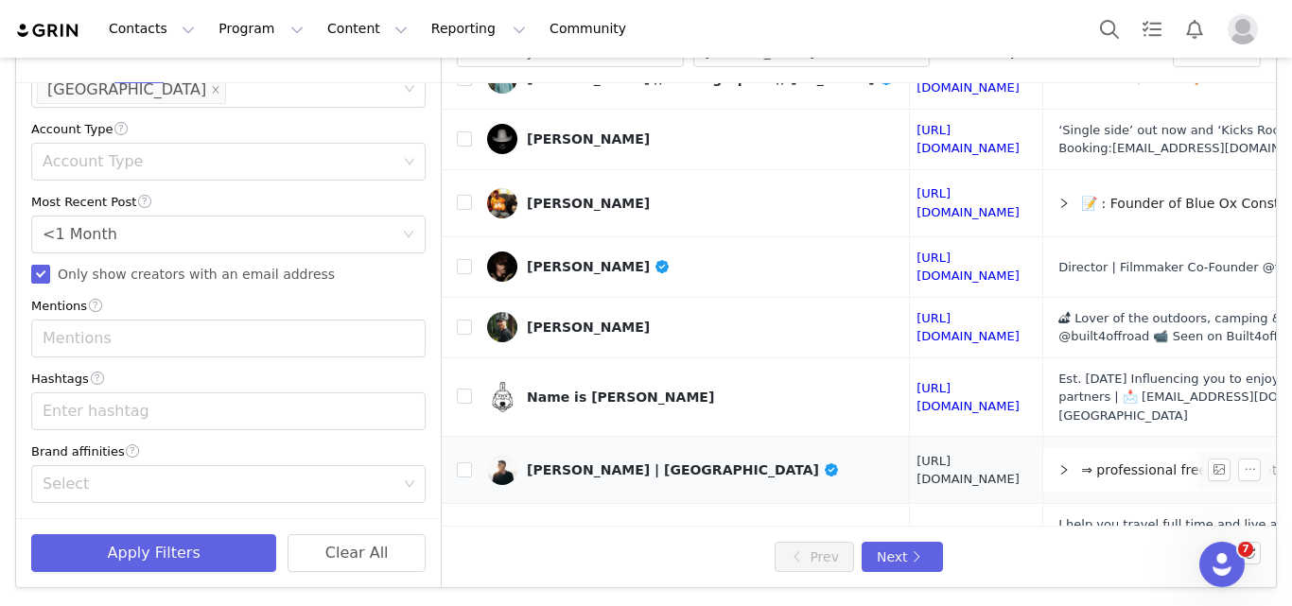
click at [917, 454] on link "[URL][DOMAIN_NAME]" at bounding box center [968, 470] width 103 height 33
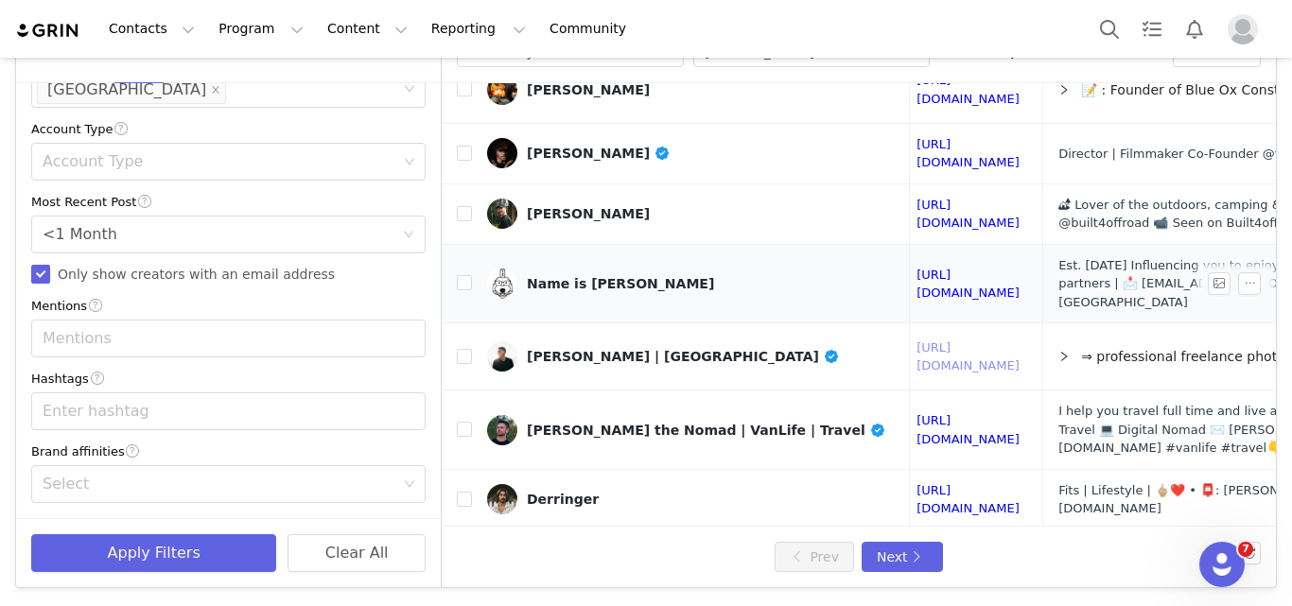
scroll to position [752, 453]
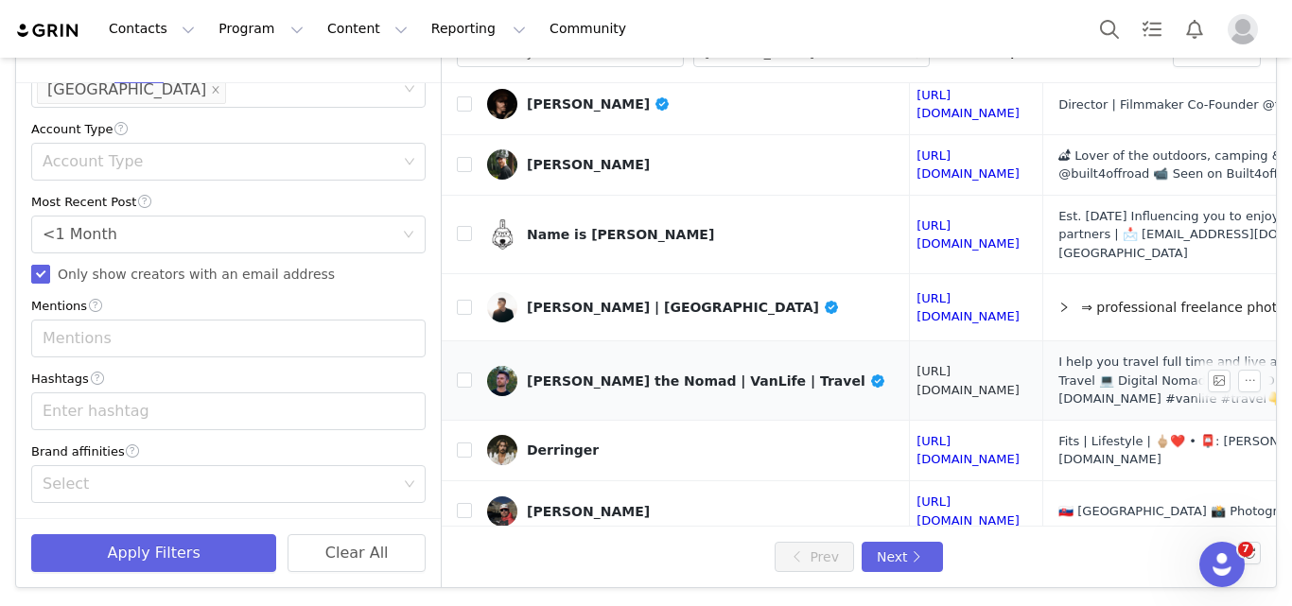
click at [917, 364] on link "[URL][DOMAIN_NAME]" at bounding box center [968, 380] width 103 height 33
click at [917, 434] on link "[URL][DOMAIN_NAME]" at bounding box center [968, 450] width 103 height 33
click at [917, 495] on link "[URL][DOMAIN_NAME]" at bounding box center [968, 511] width 103 height 33
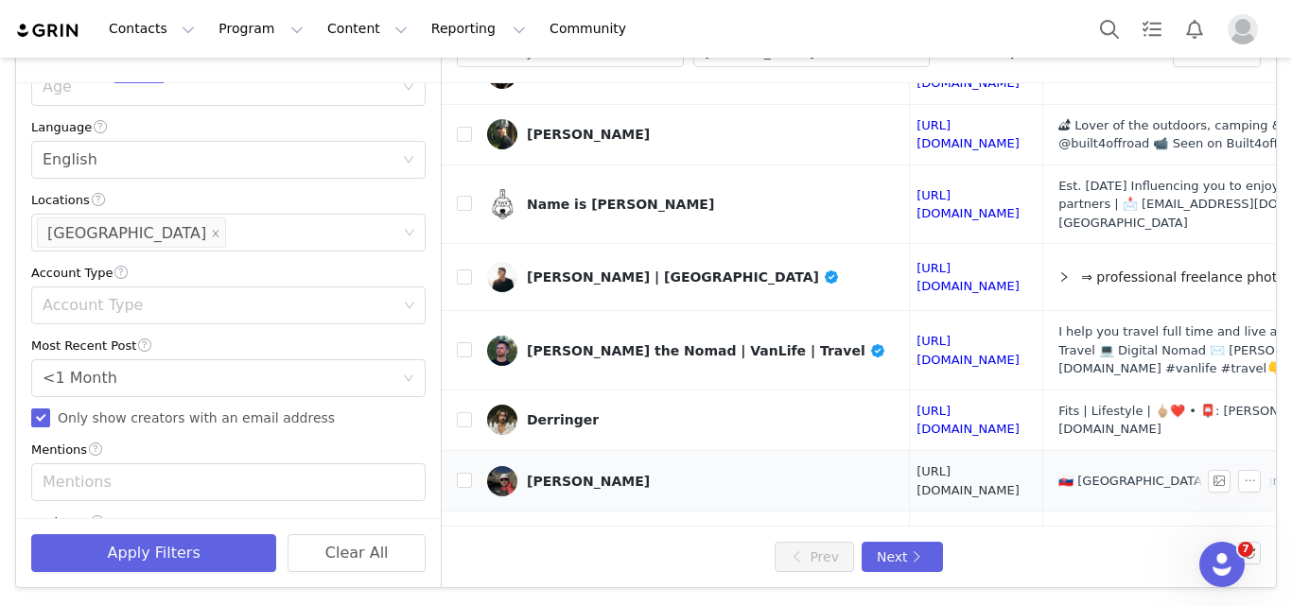
scroll to position [787, 453]
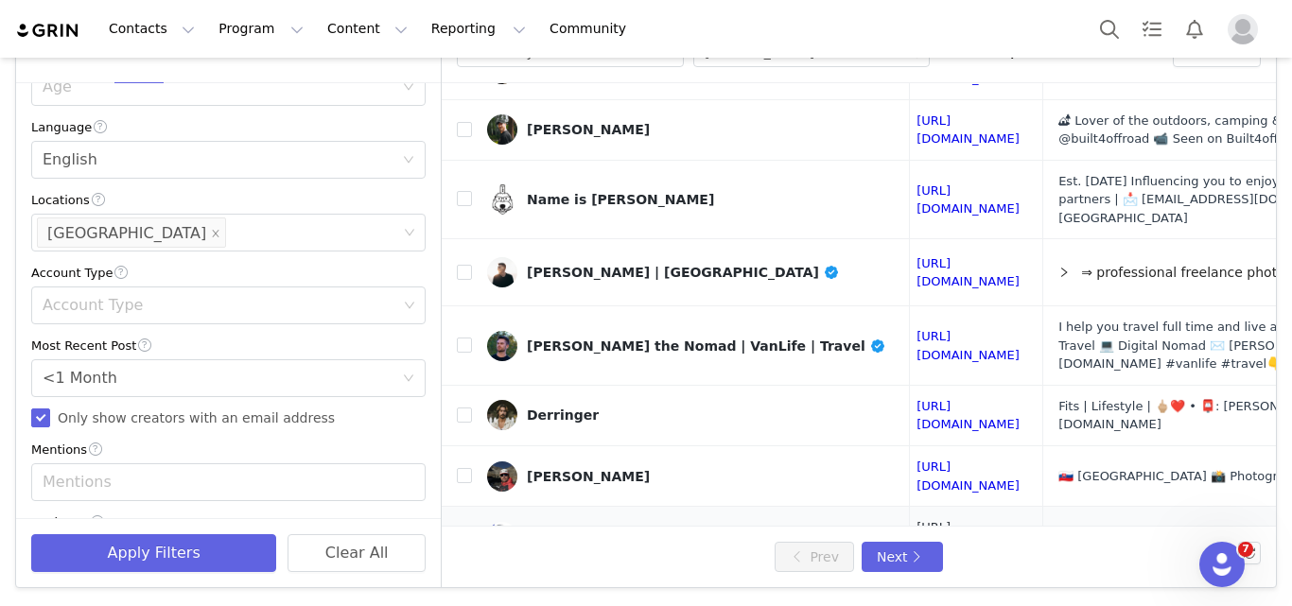
click at [924, 520] on link "[URL][DOMAIN_NAME]" at bounding box center [968, 536] width 103 height 33
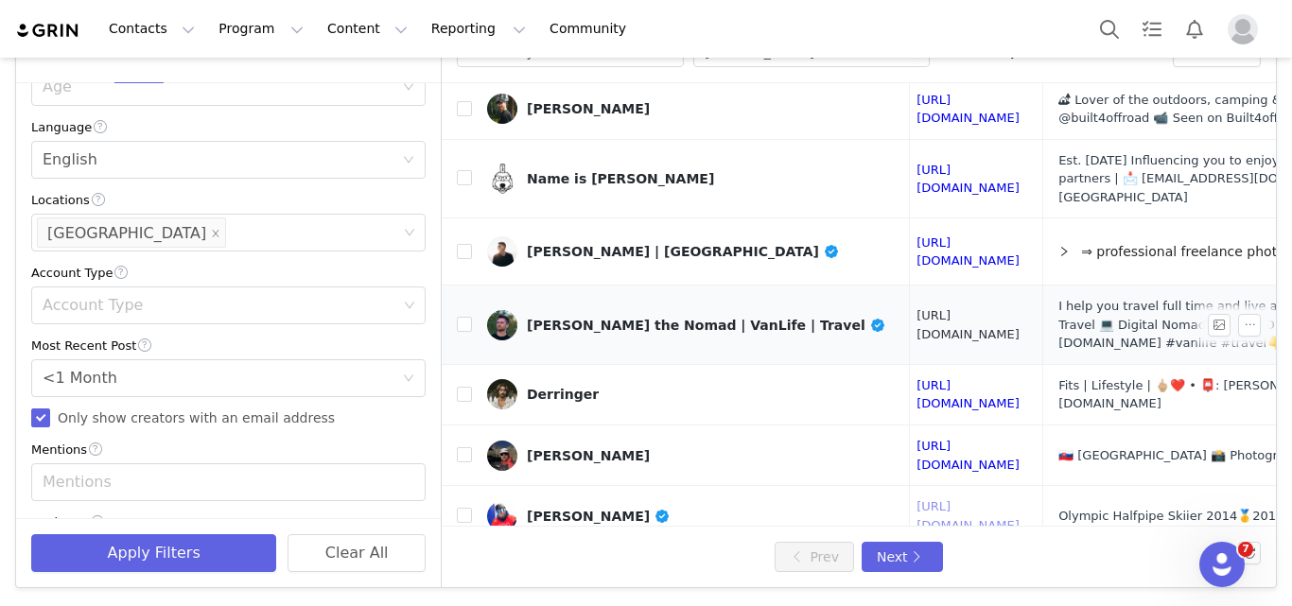
scroll to position [814, 453]
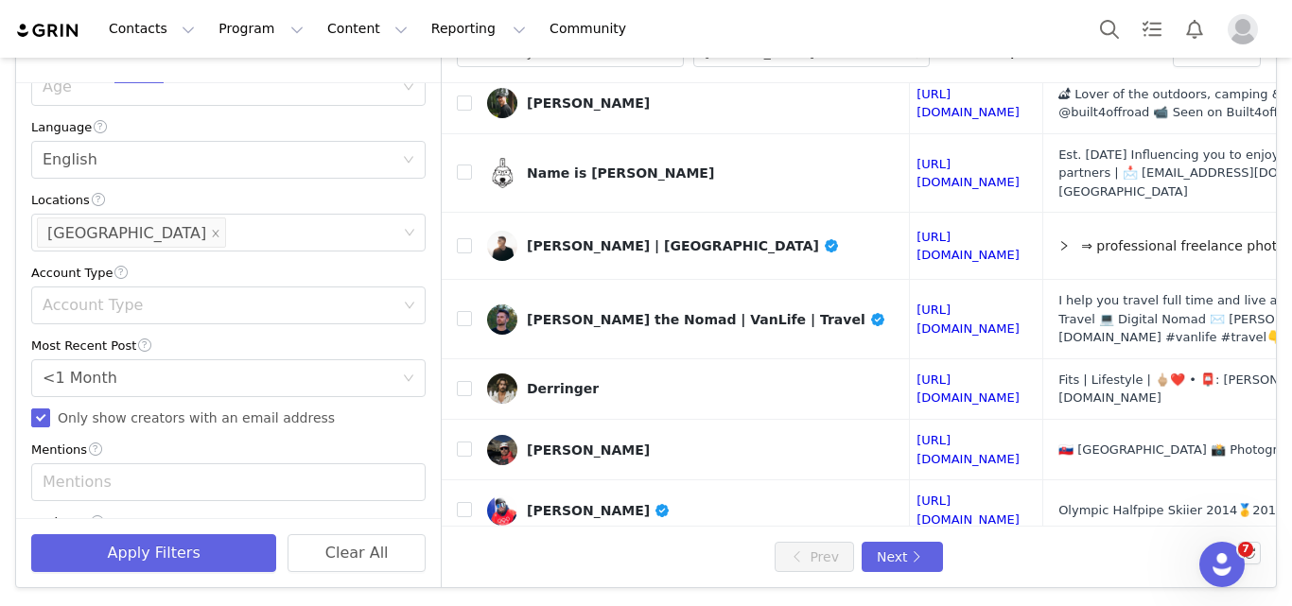
click at [941, 558] on link "[URL][DOMAIN_NAME]" at bounding box center [968, 574] width 103 height 33
click at [909, 552] on button "Next" at bounding box center [902, 557] width 81 height 30
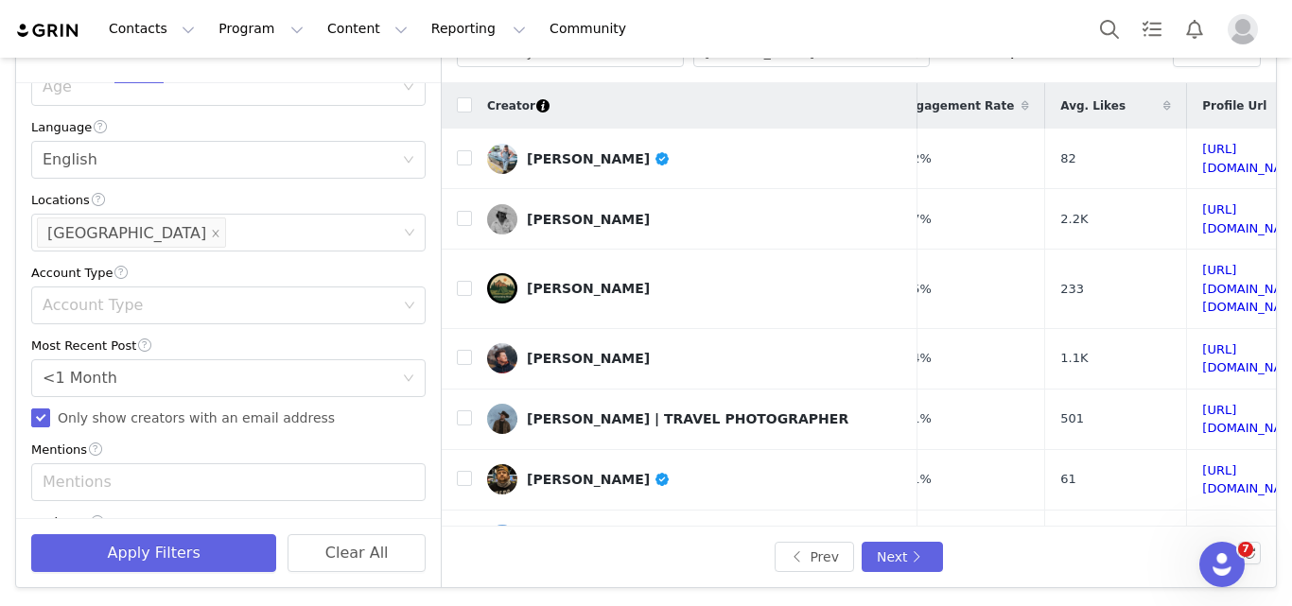
scroll to position [0, 232]
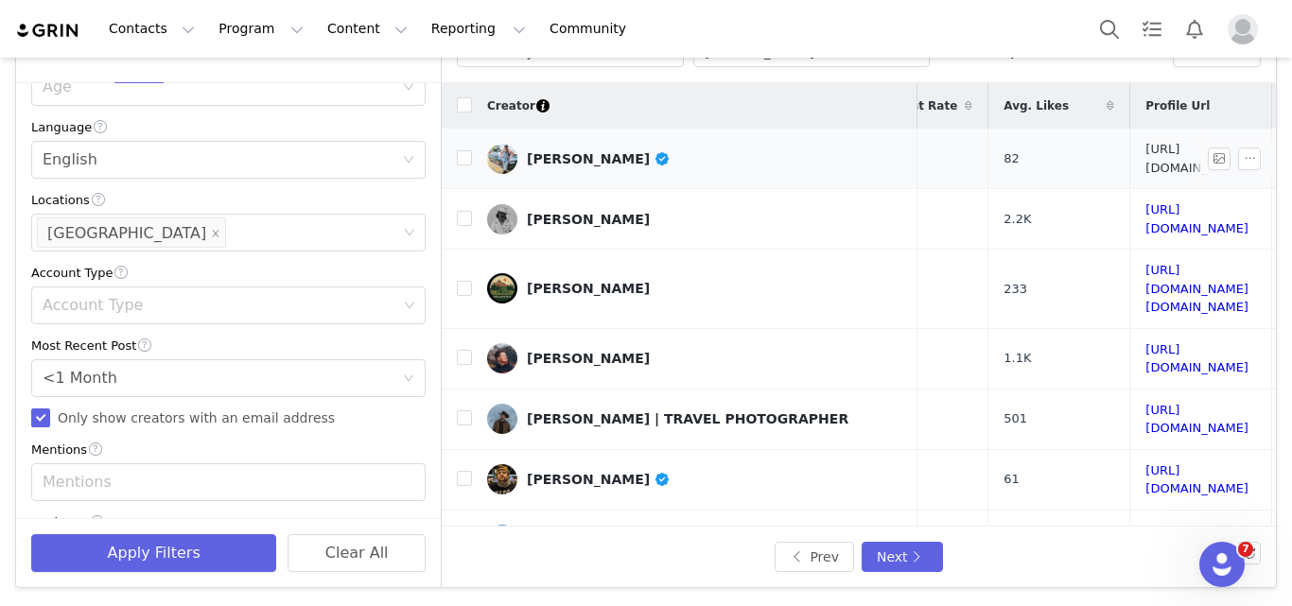
click at [1146, 159] on link "[URL][DOMAIN_NAME]" at bounding box center [1197, 158] width 103 height 33
click at [1146, 213] on link "[URL][DOMAIN_NAME]" at bounding box center [1197, 218] width 103 height 33
click at [1146, 263] on link "[URL][DOMAIN_NAME][DOMAIN_NAME]" at bounding box center [1197, 288] width 103 height 51
click at [1146, 342] on link "[URL][DOMAIN_NAME]" at bounding box center [1197, 358] width 103 height 33
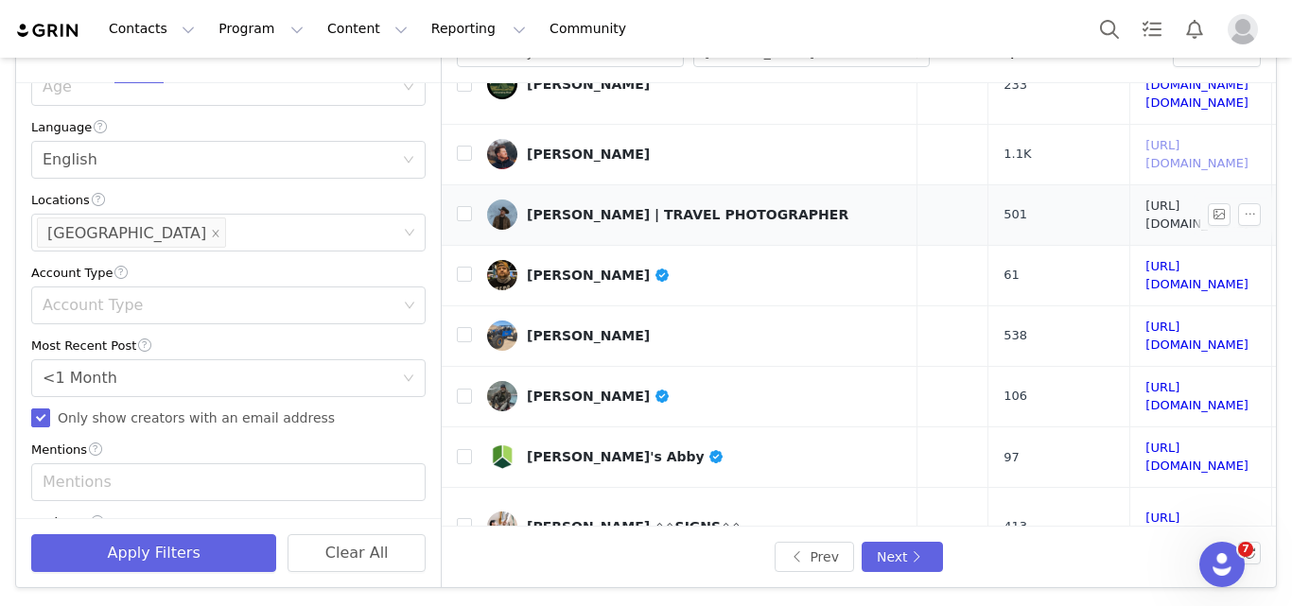
scroll to position [263, 232]
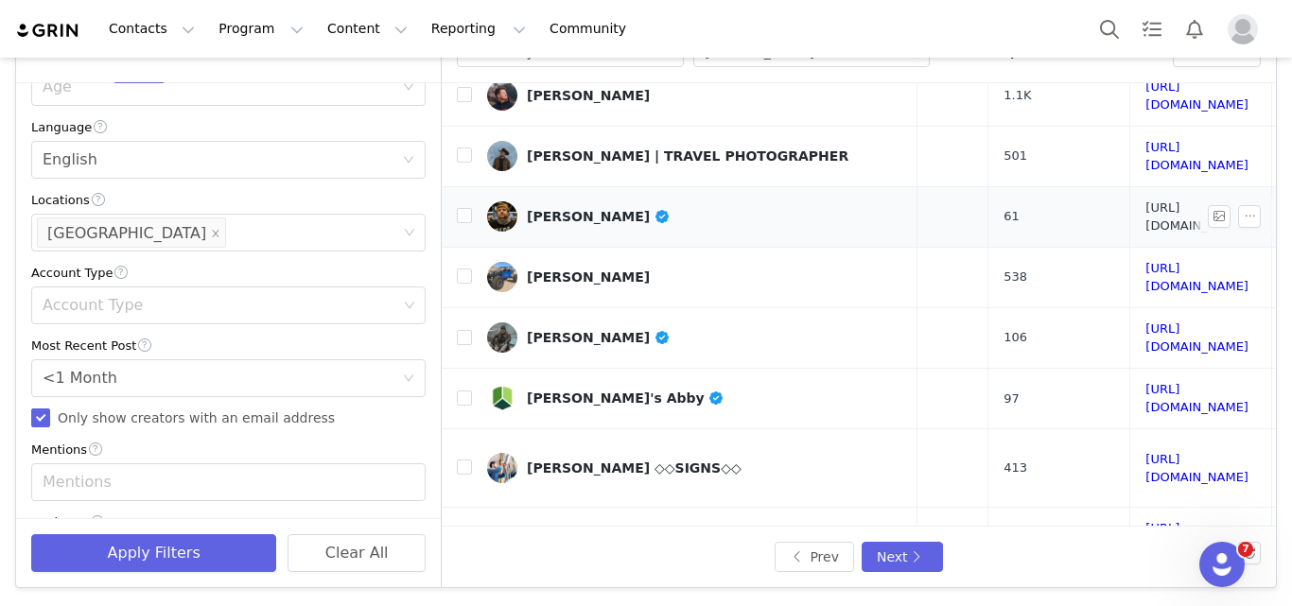
click at [1146, 201] on link "[URL][DOMAIN_NAME]" at bounding box center [1197, 217] width 103 height 33
click at [1146, 261] on link "[URL][DOMAIN_NAME]" at bounding box center [1197, 277] width 103 height 33
click at [1146, 452] on link "[URL][DOMAIN_NAME]" at bounding box center [1197, 468] width 103 height 33
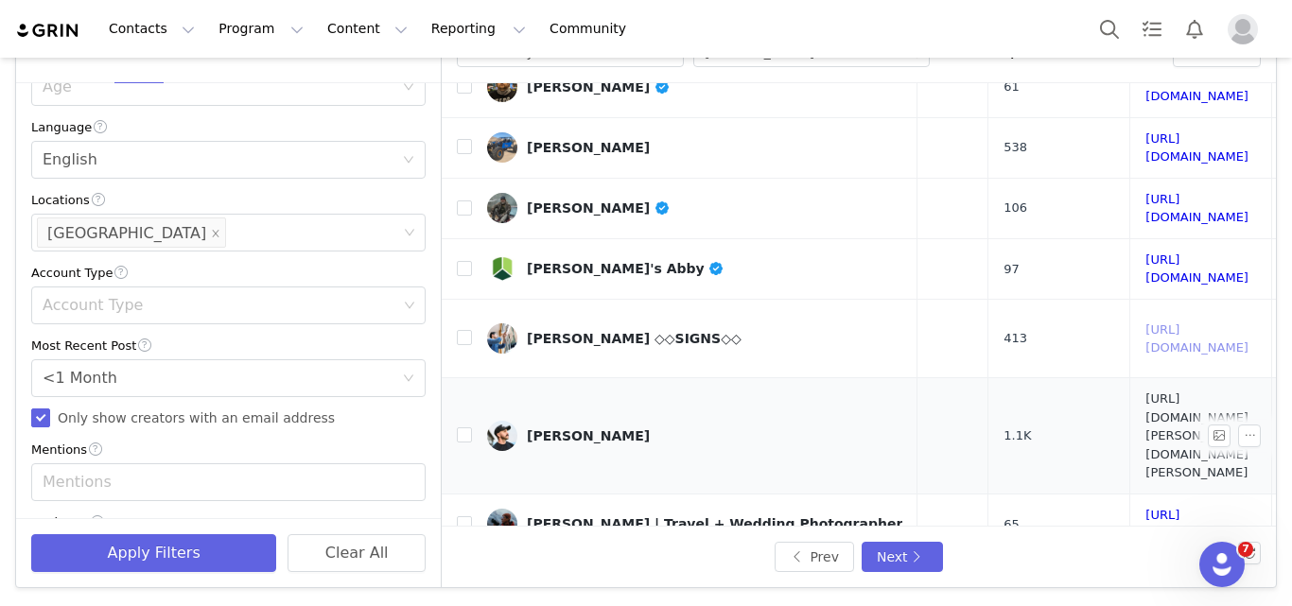
scroll to position [394, 232]
click at [1146, 391] on link "[URL][DOMAIN_NAME][PERSON_NAME][DOMAIN_NAME][PERSON_NAME]" at bounding box center [1197, 435] width 103 height 88
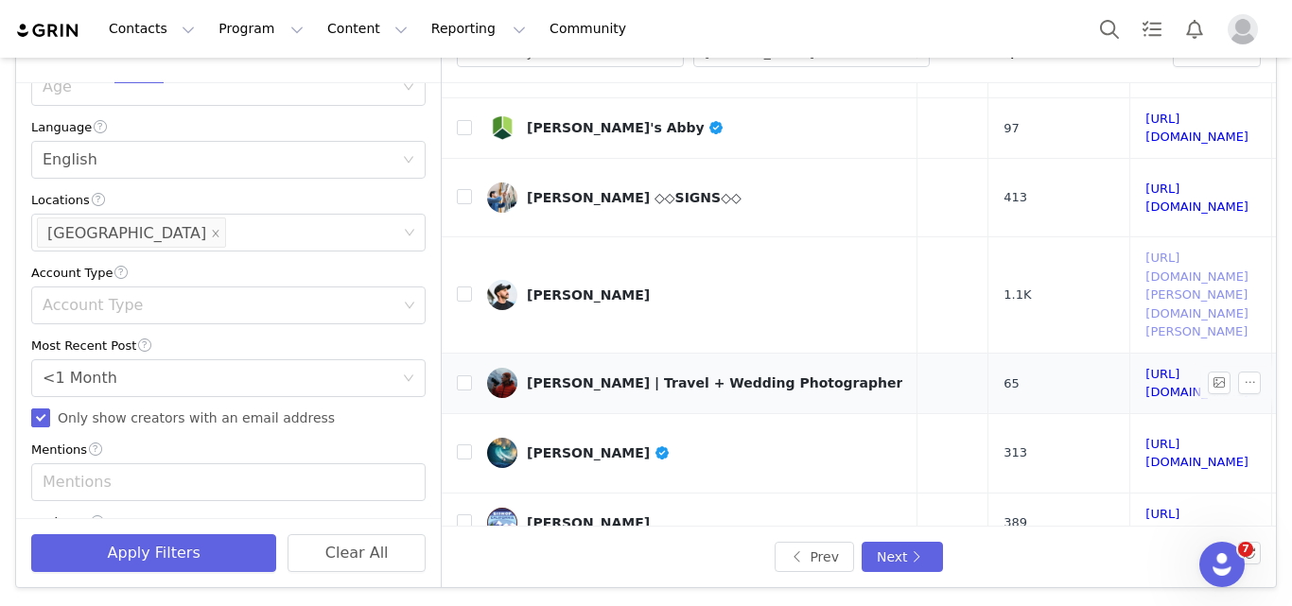
scroll to position [550, 232]
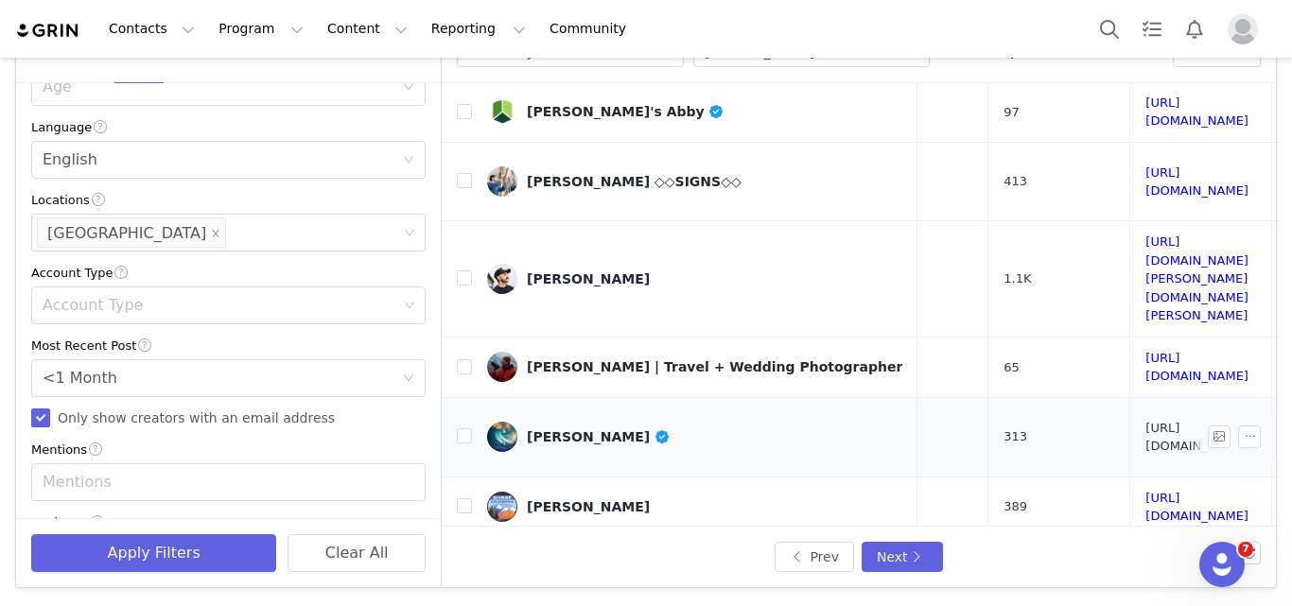
click at [1146, 421] on link "[URL][DOMAIN_NAME]" at bounding box center [1197, 437] width 103 height 33
click at [1146, 491] on link "[URL][DOMAIN_NAME]" at bounding box center [1197, 507] width 103 height 33
click at [1146, 560] on link "[URL][DOMAIN_NAME]" at bounding box center [1197, 576] width 103 height 33
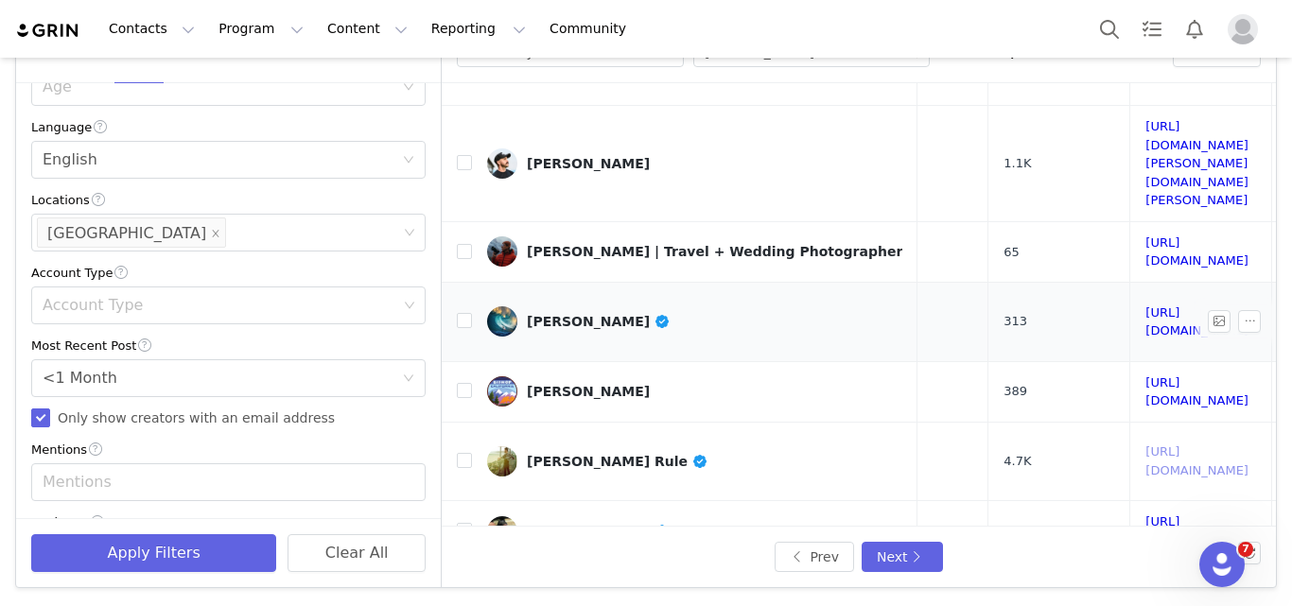
scroll to position [781, 232]
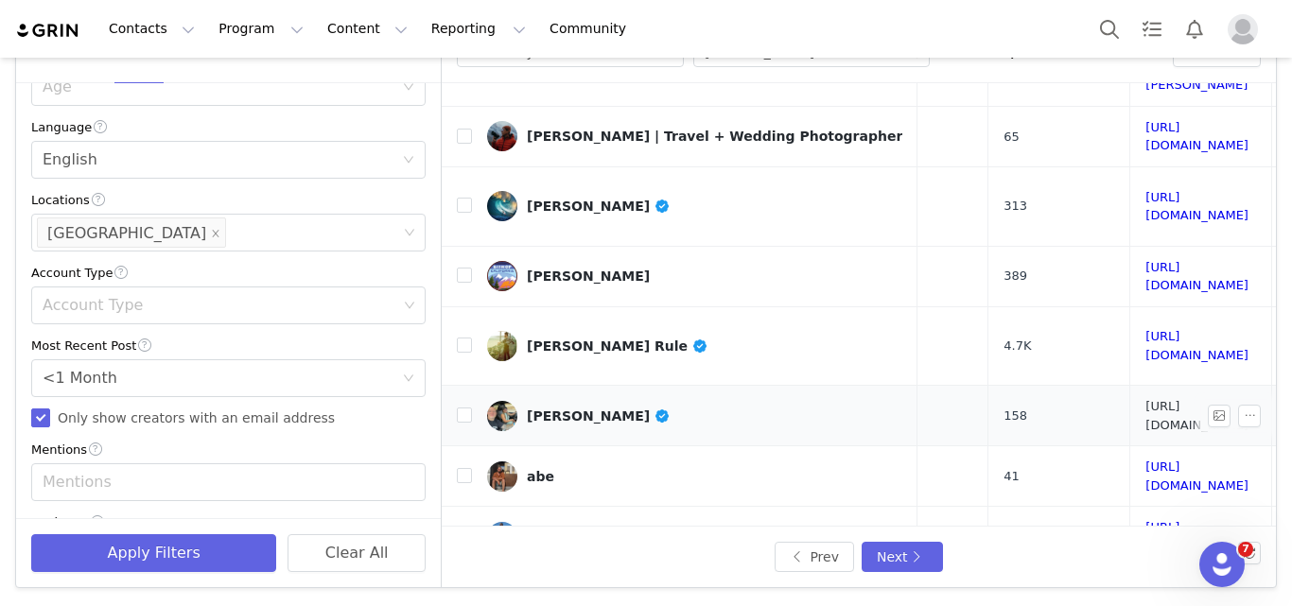
click at [1146, 399] on link "[URL][DOMAIN_NAME]" at bounding box center [1197, 415] width 103 height 33
click at [1146, 520] on link "[URL][DOMAIN_NAME]" at bounding box center [1197, 536] width 103 height 33
click at [1146, 460] on link "[URL][DOMAIN_NAME]" at bounding box center [1197, 476] width 103 height 33
click at [1146, 581] on link "[URL][DOMAIN_NAME]" at bounding box center [1197, 597] width 103 height 33
click at [606, 590] on div "[PERSON_NAME]" at bounding box center [599, 597] width 144 height 15
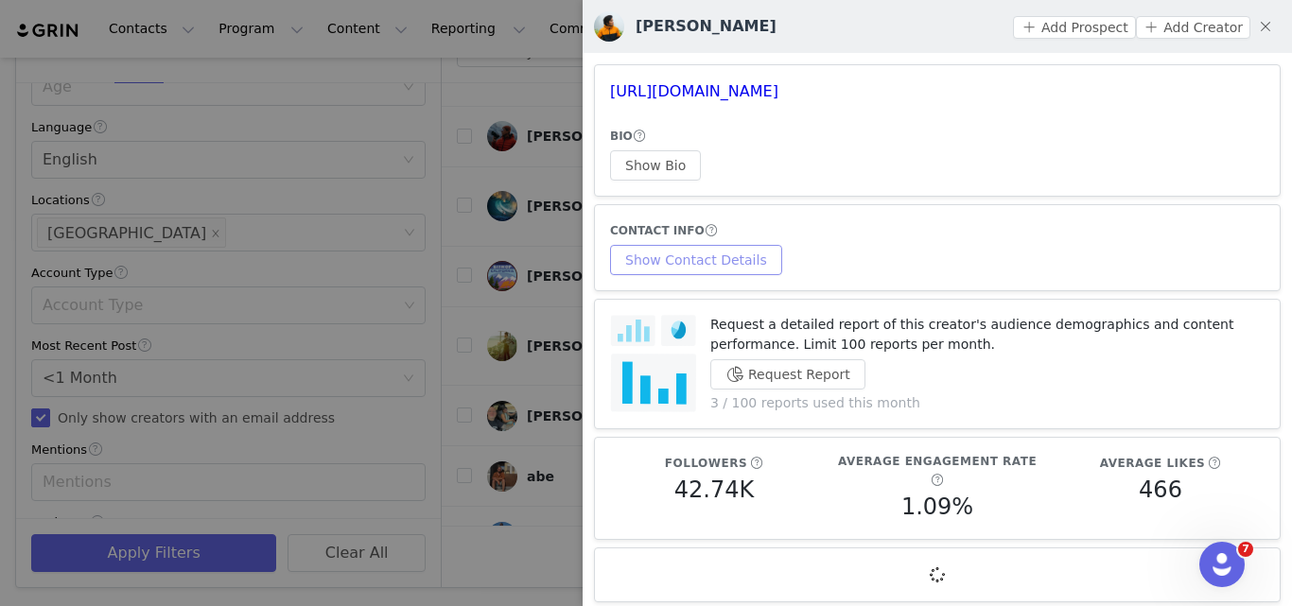
click at [715, 266] on button "Show Contact Details" at bounding box center [696, 260] width 172 height 30
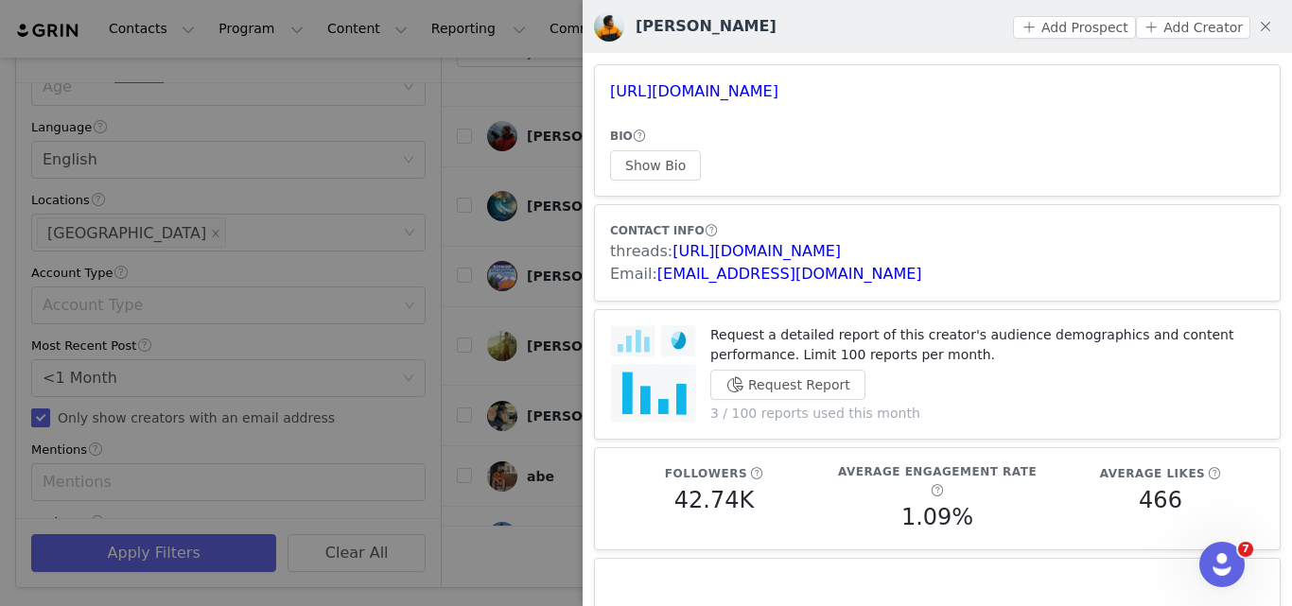
click at [539, 221] on div at bounding box center [646, 303] width 1292 height 606
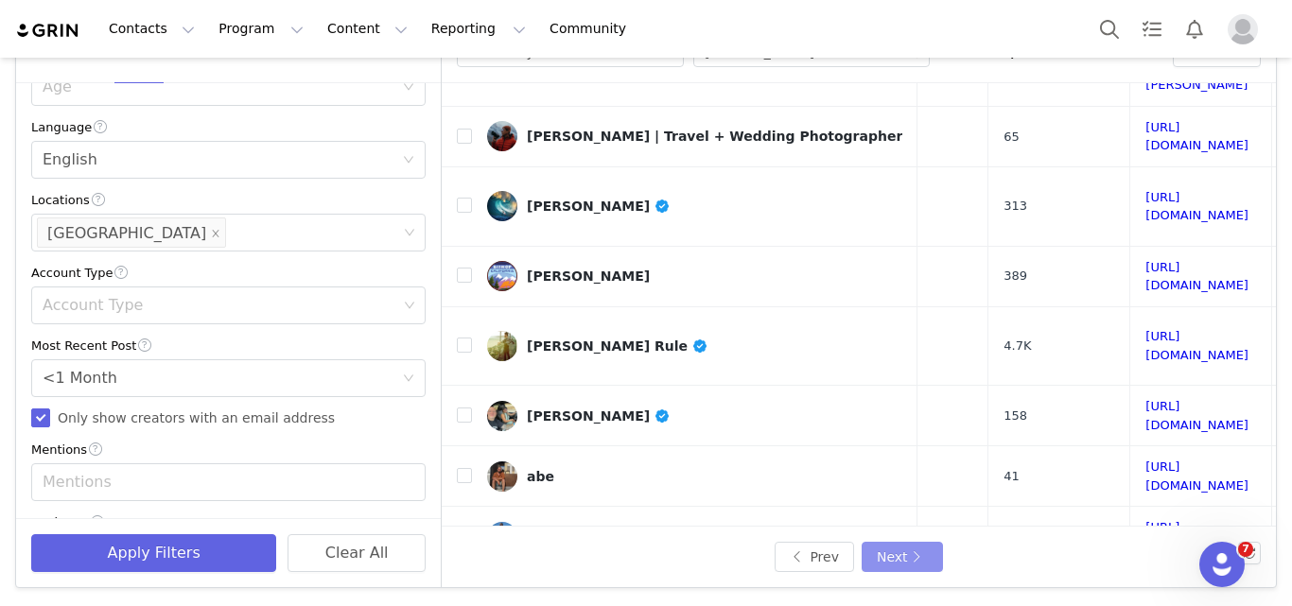
click at [909, 542] on button "Next" at bounding box center [902, 557] width 81 height 30
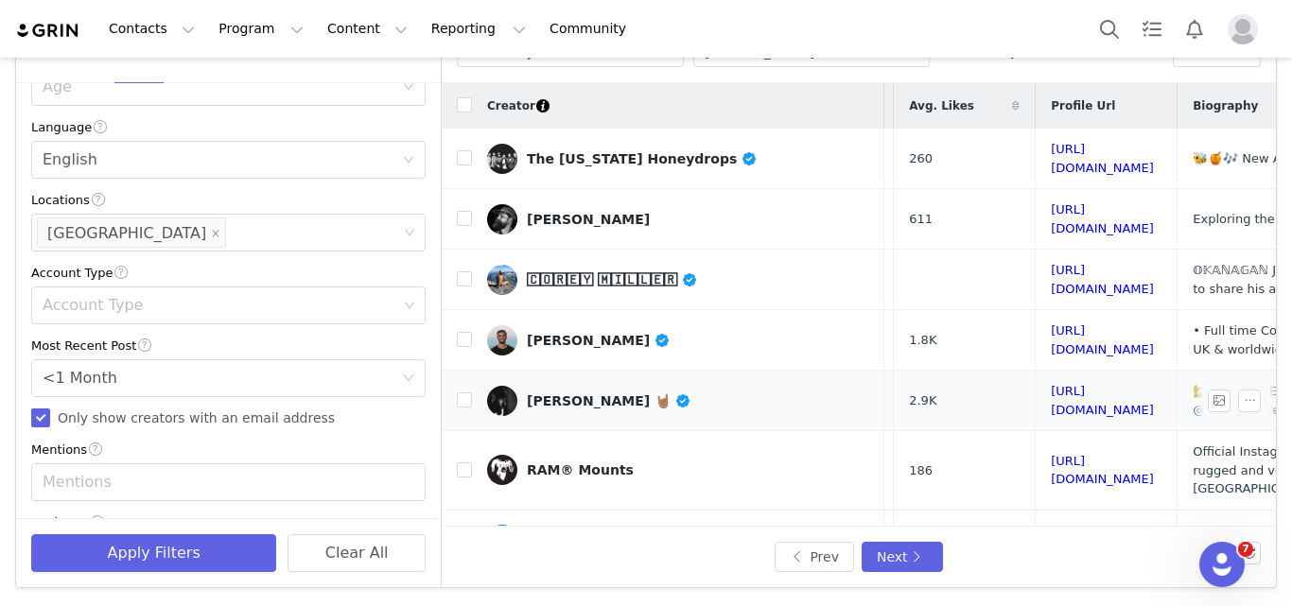
scroll to position [0, 358]
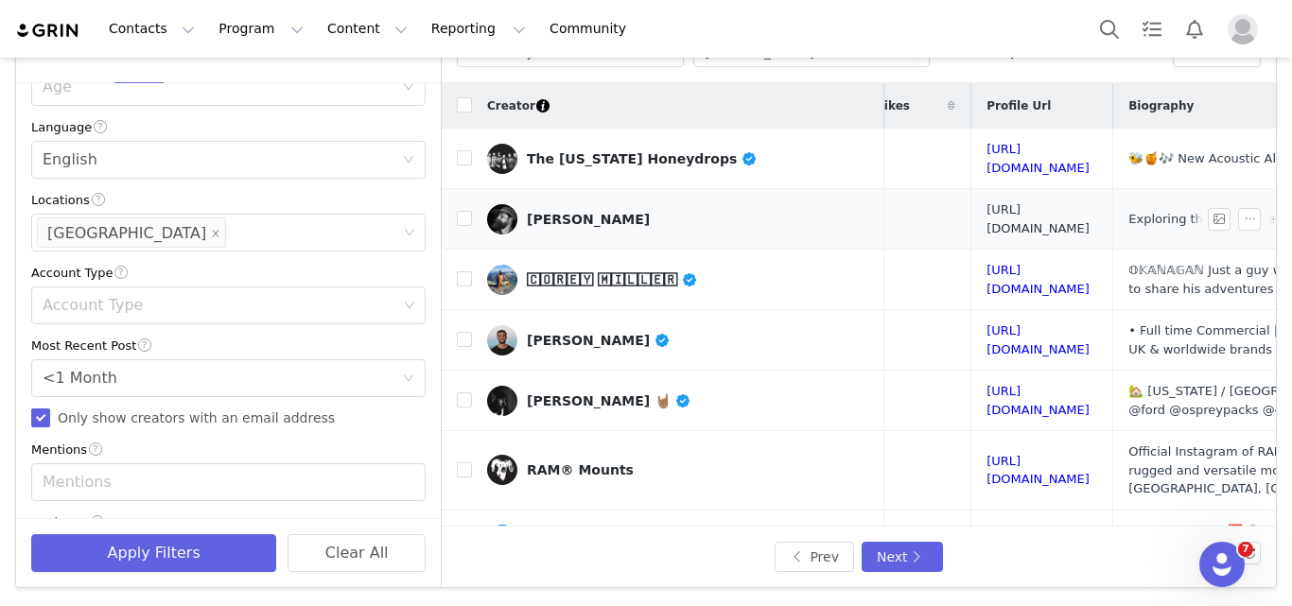
click at [1035, 212] on link "[URL][DOMAIN_NAME]" at bounding box center [1038, 218] width 103 height 33
click at [998, 268] on link "[URL][DOMAIN_NAME]" at bounding box center [1038, 279] width 103 height 33
click at [588, 272] on div "🄲🄾🅁🄴🅈 🄼🄸🄻🄻🄴🅁" at bounding box center [612, 279] width 170 height 15
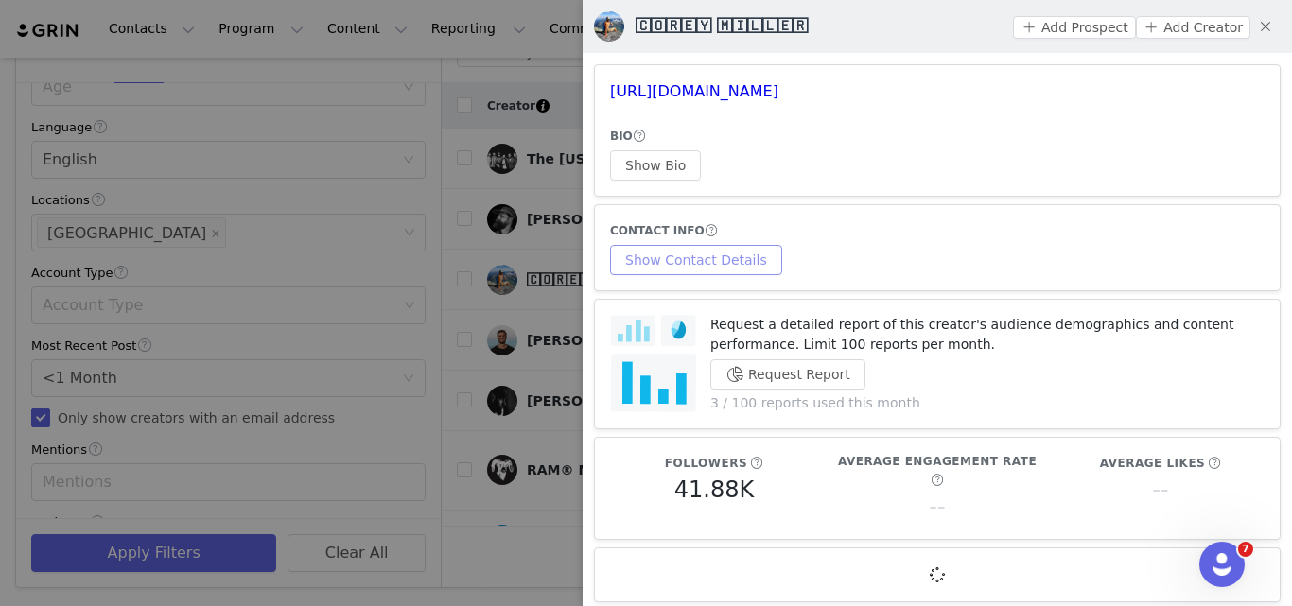
click at [697, 260] on button "Show Contact Details" at bounding box center [696, 260] width 172 height 30
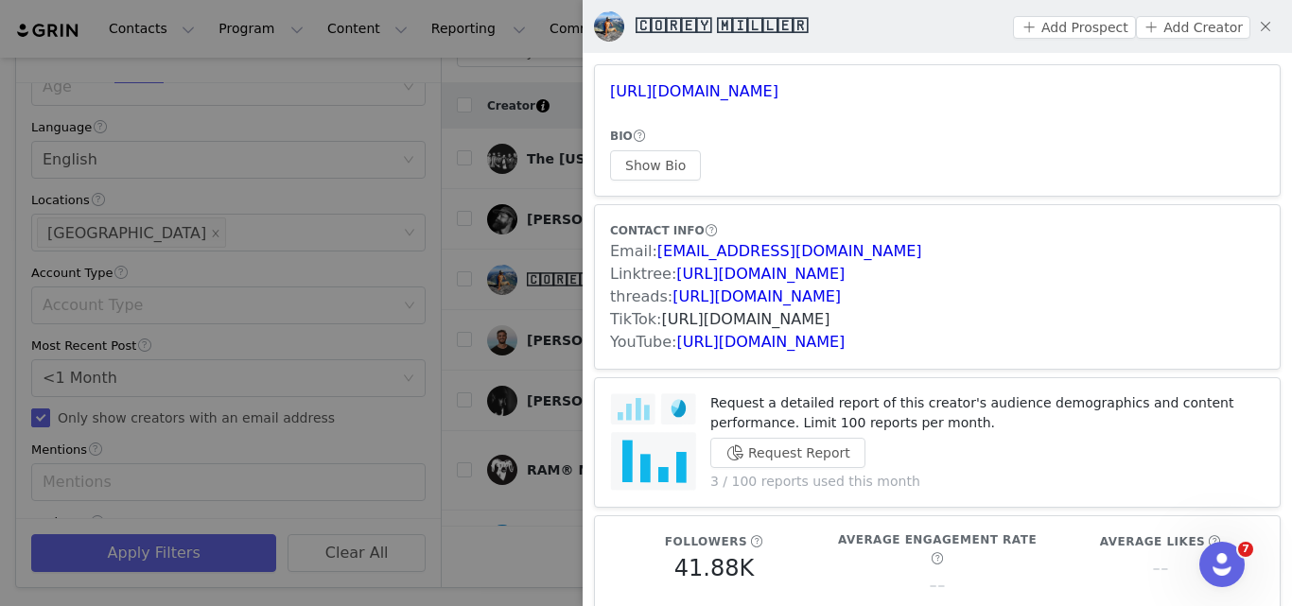
click at [719, 315] on link "[URL][DOMAIN_NAME]" at bounding box center [746, 319] width 168 height 18
click at [533, 294] on div at bounding box center [646, 303] width 1292 height 606
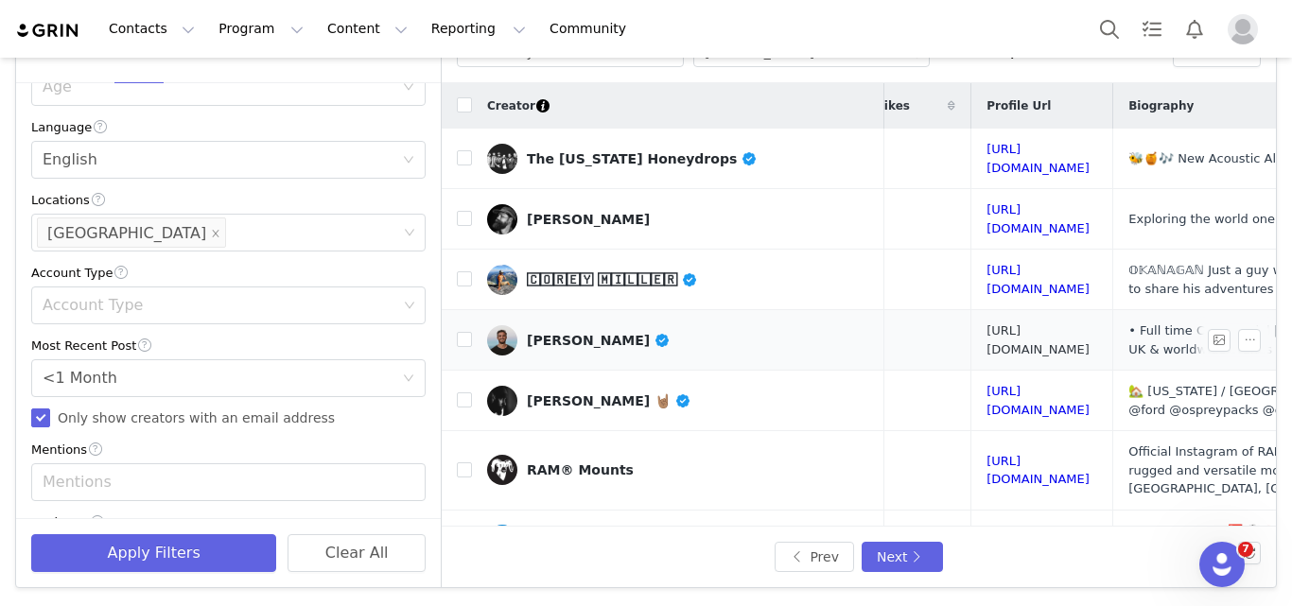
click at [987, 331] on link "[URL][DOMAIN_NAME]" at bounding box center [1038, 340] width 103 height 33
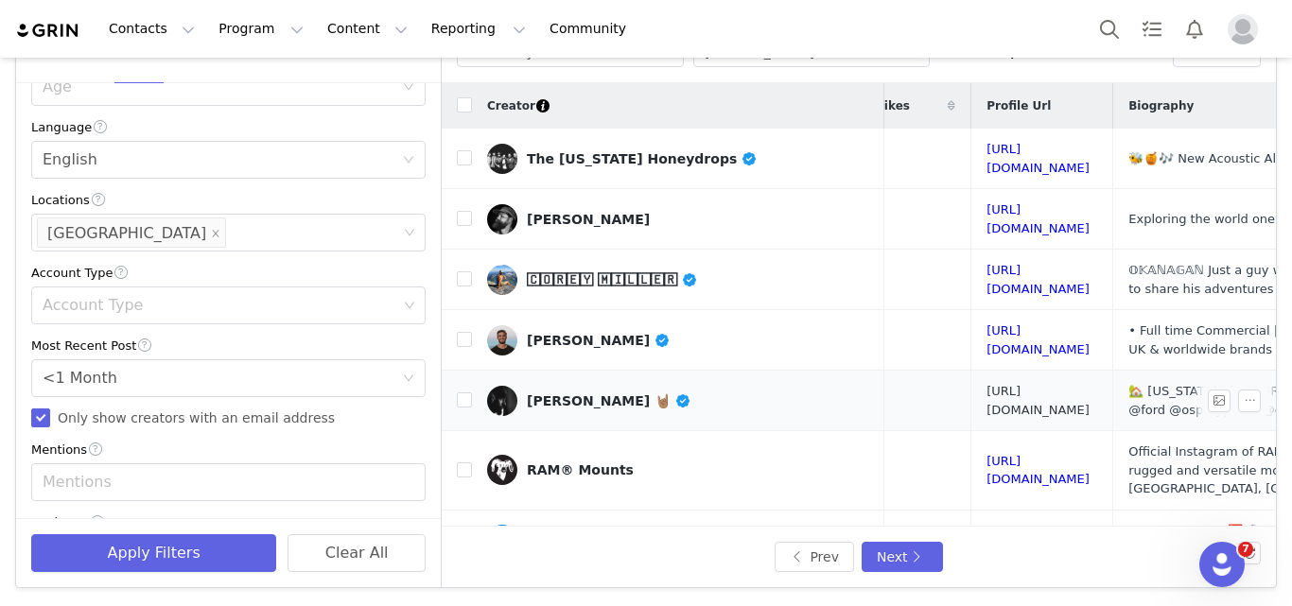
click at [987, 393] on link "[URL][DOMAIN_NAME]" at bounding box center [1038, 400] width 103 height 33
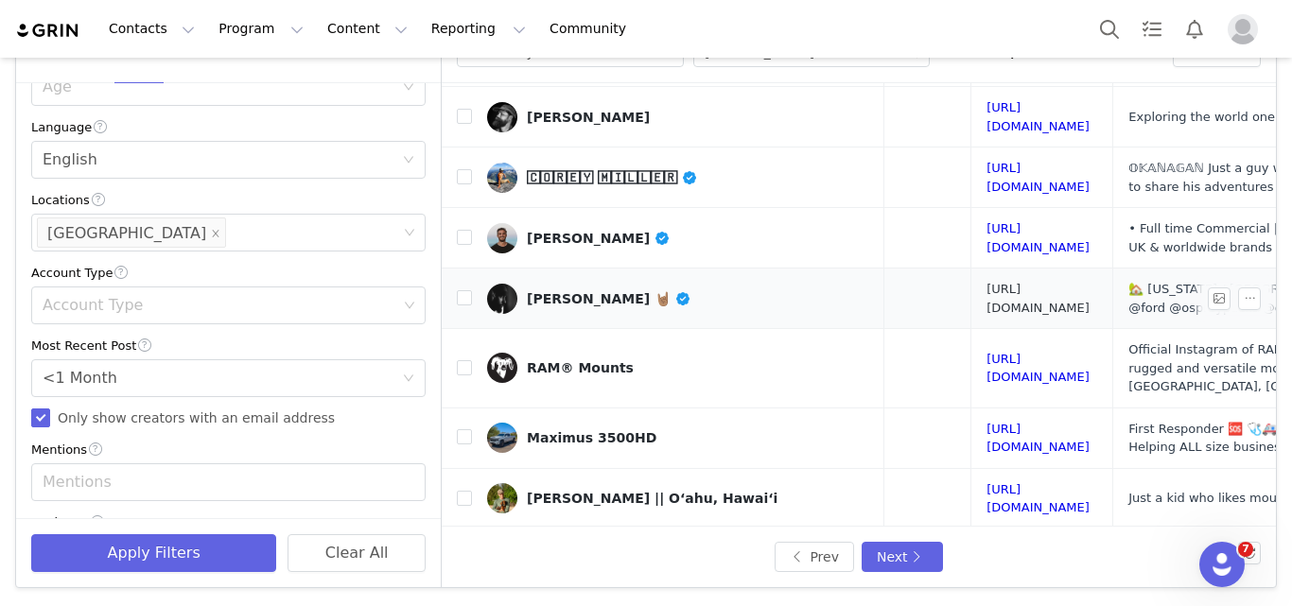
scroll to position [164, 358]
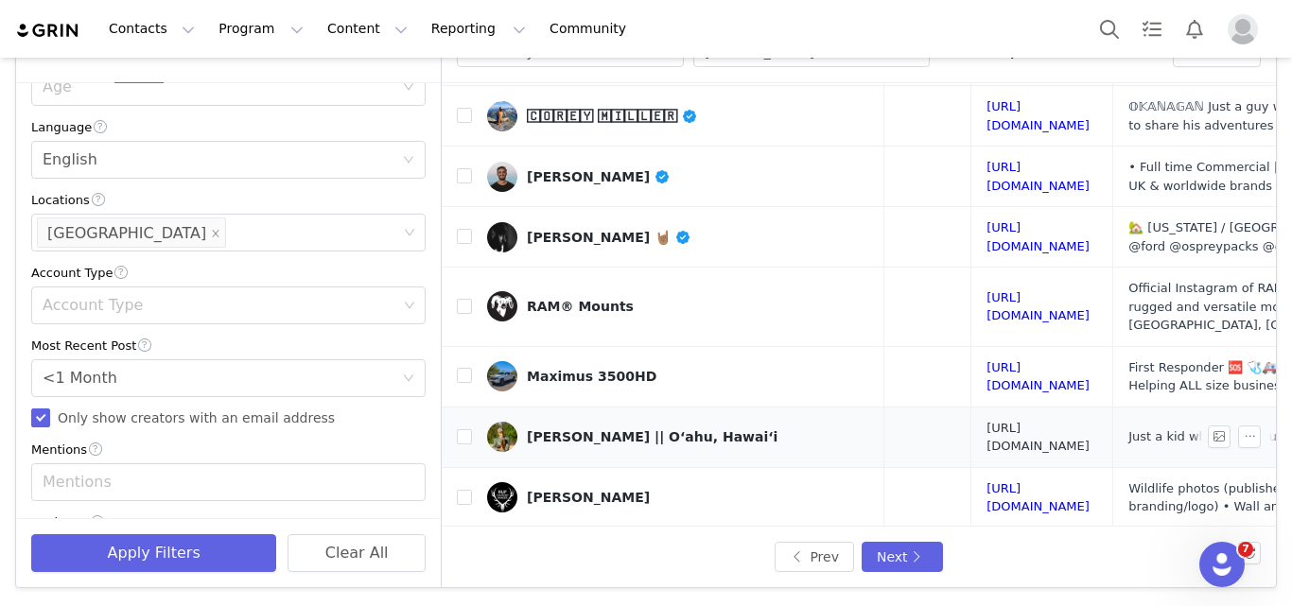
click at [987, 421] on link "[URL][DOMAIN_NAME]" at bounding box center [1038, 437] width 103 height 33
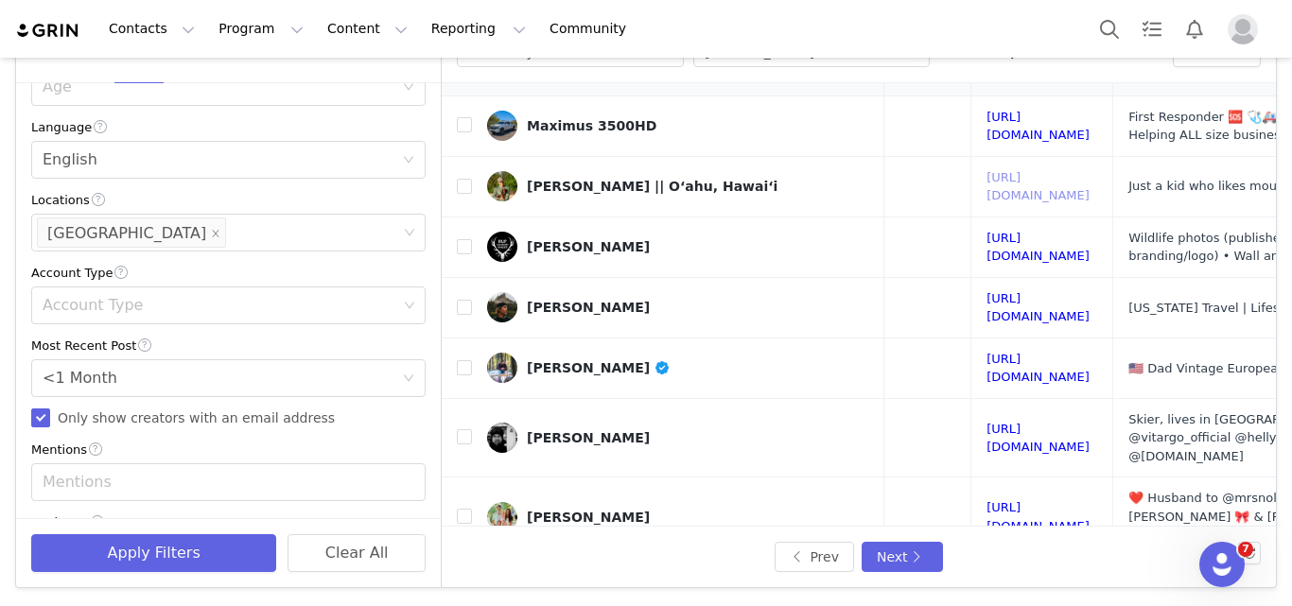
scroll to position [465, 358]
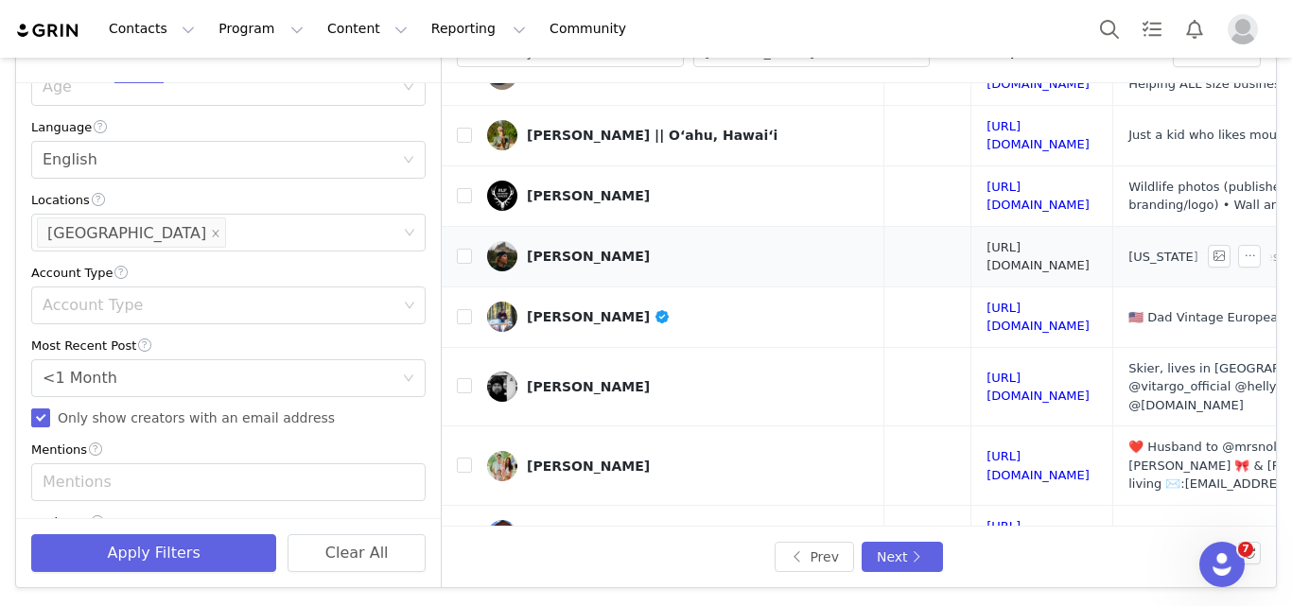
click at [991, 240] on link "[URL][DOMAIN_NAME]" at bounding box center [1038, 256] width 103 height 33
click at [576, 249] on div "[PERSON_NAME]" at bounding box center [588, 256] width 123 height 15
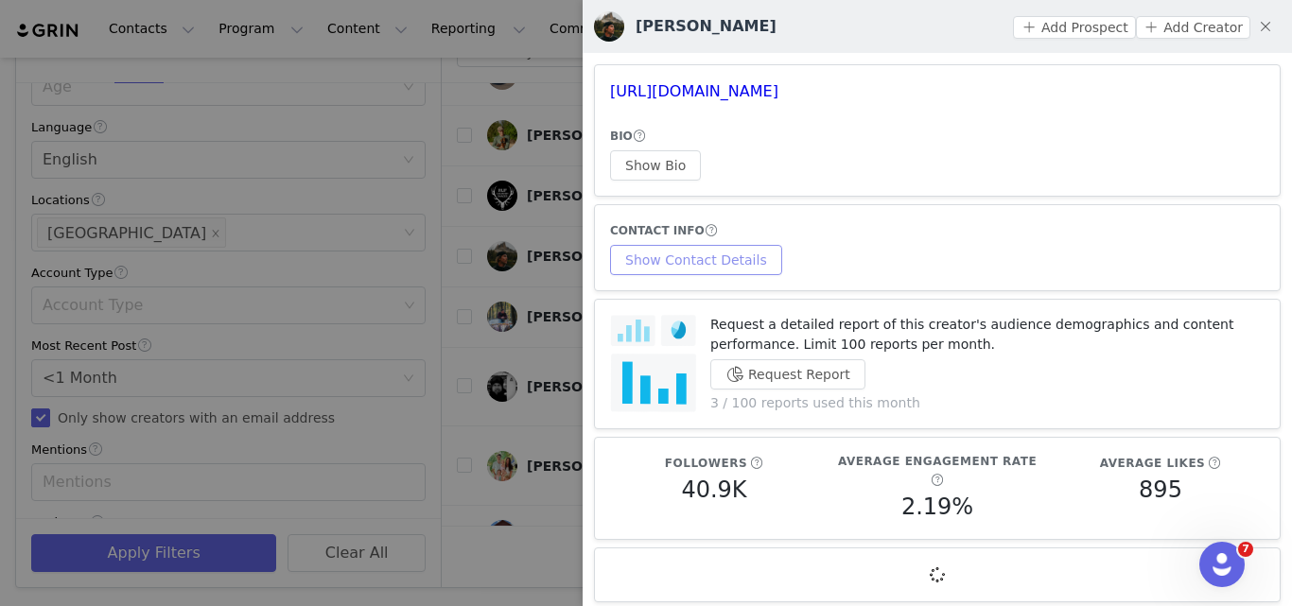
click at [661, 267] on button "Show Contact Details" at bounding box center [696, 260] width 172 height 30
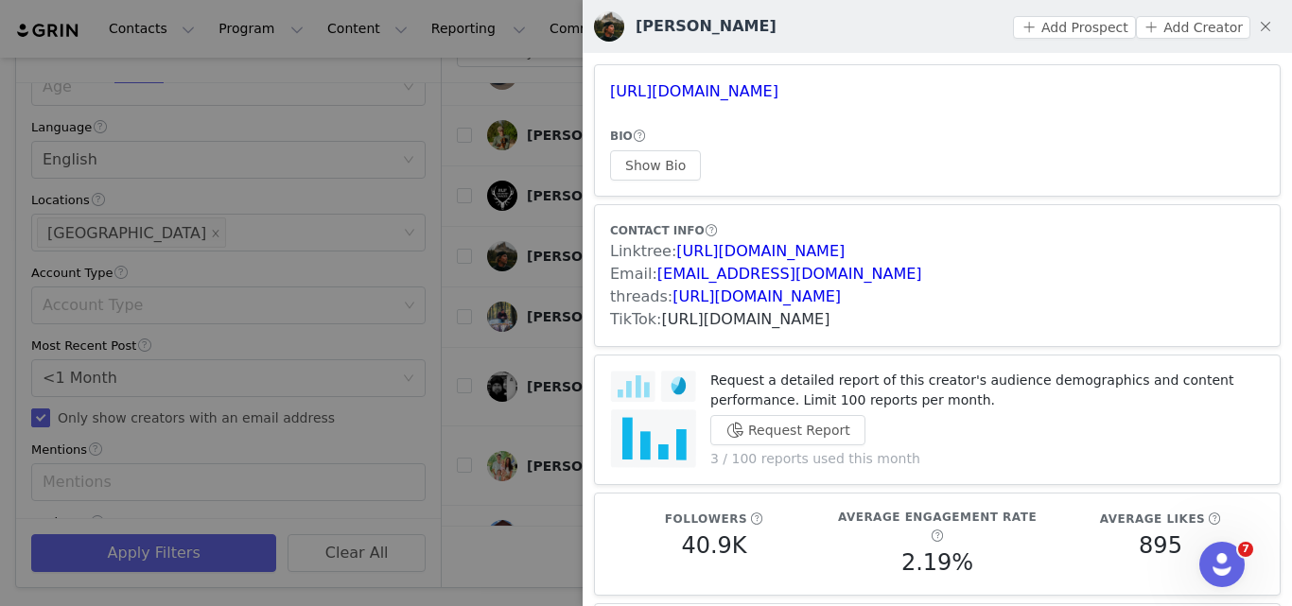
click at [687, 318] on link "[URL][DOMAIN_NAME]" at bounding box center [746, 319] width 168 height 18
